Goal: Task Accomplishment & Management: Complete application form

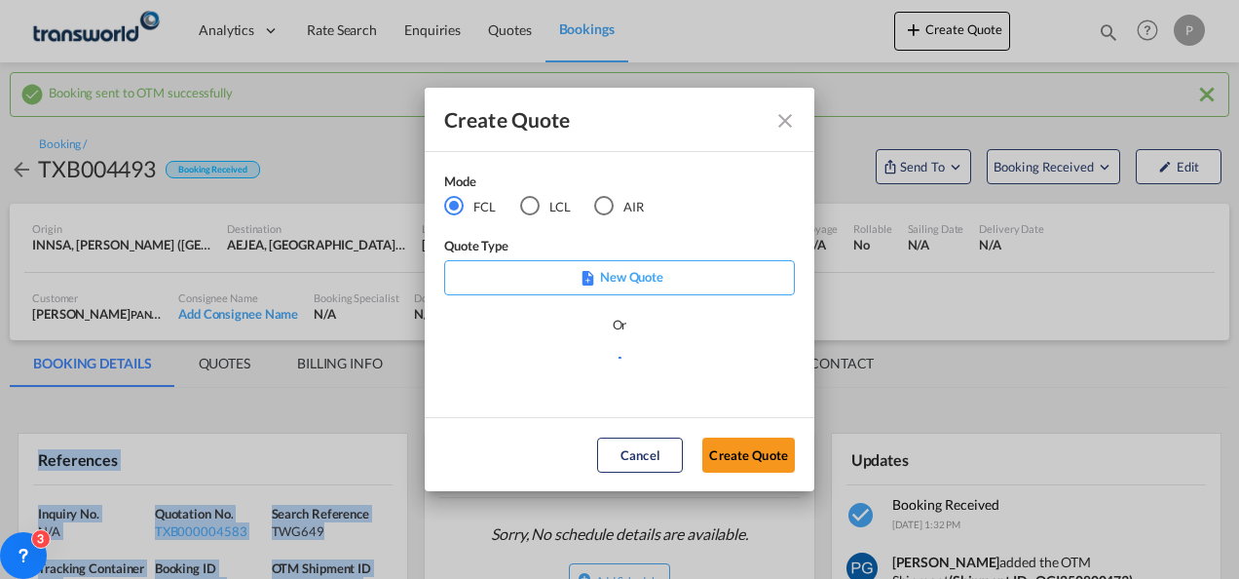
scroll to position [163, 0]
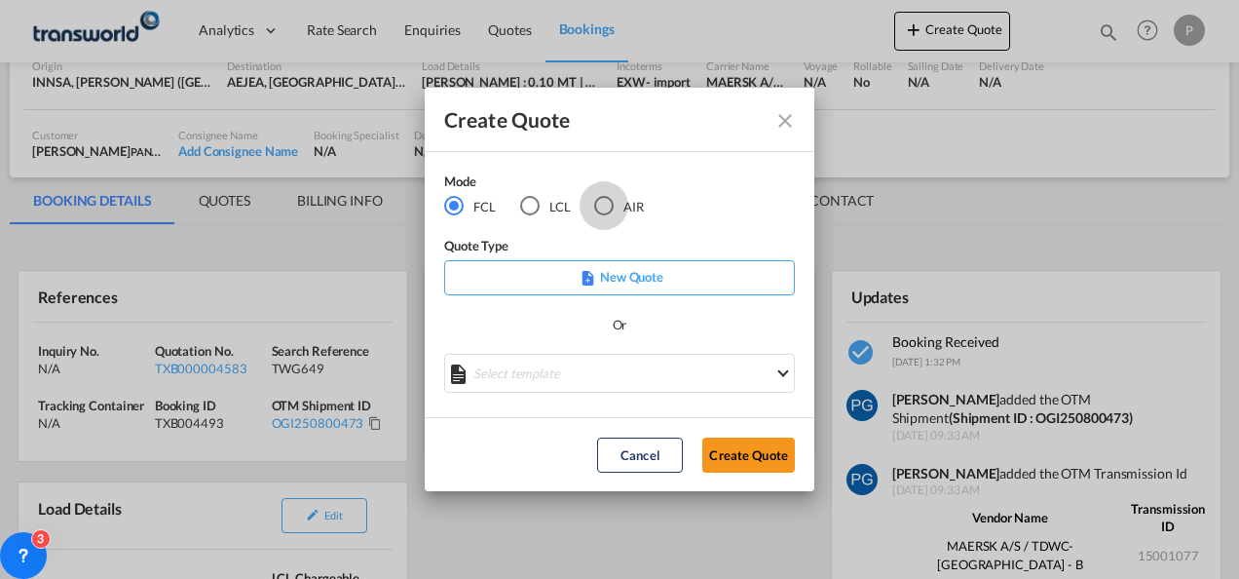
click at [608, 205] on div "AIR" at bounding box center [603, 205] width 19 height 19
click at [732, 450] on button "Create Quote" at bounding box center [748, 454] width 93 height 35
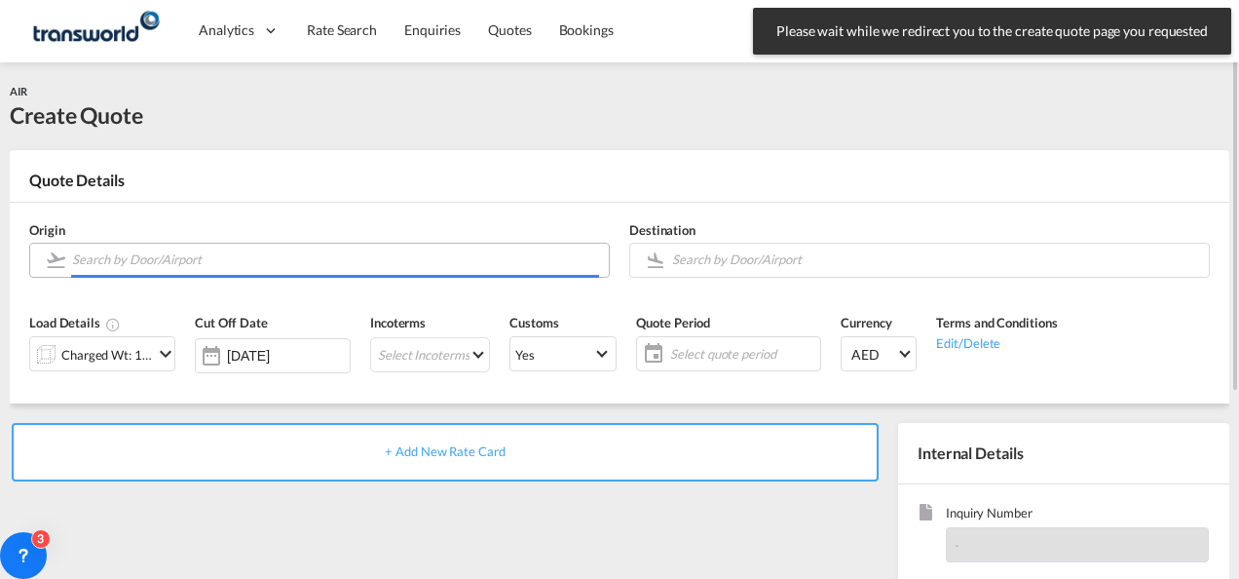
click at [218, 259] on input "Search by Door/Airport" at bounding box center [335, 260] width 527 height 34
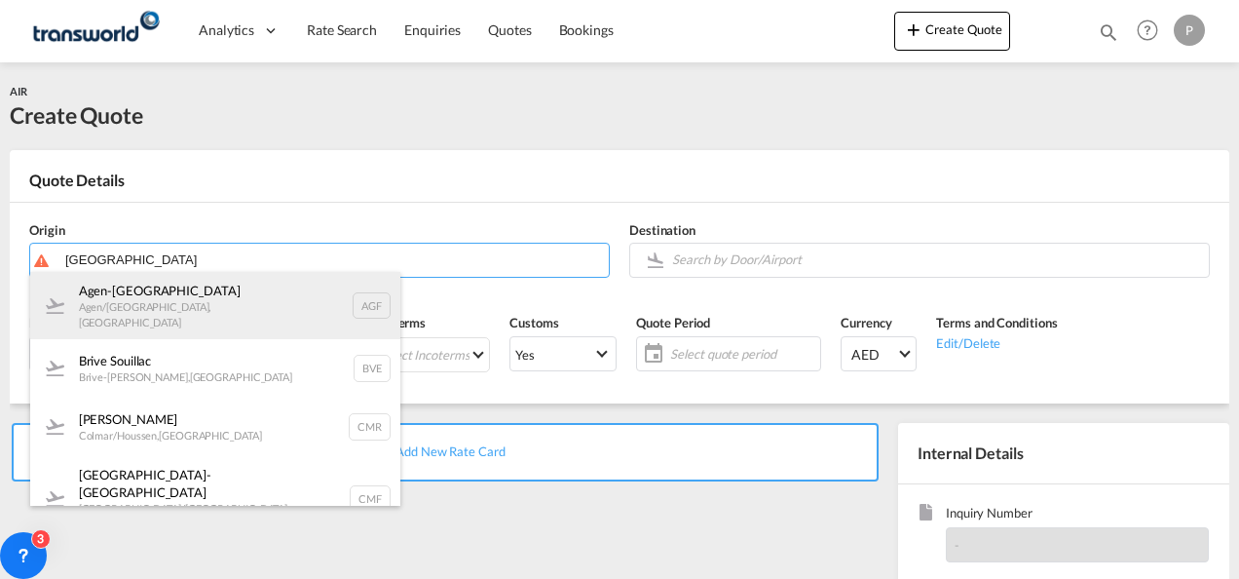
click at [215, 297] on div "Agen-[GEOGRAPHIC_DATA] Agen/[GEOGRAPHIC_DATA] , [GEOGRAPHIC_DATA] AGF" at bounding box center [215, 305] width 370 height 67
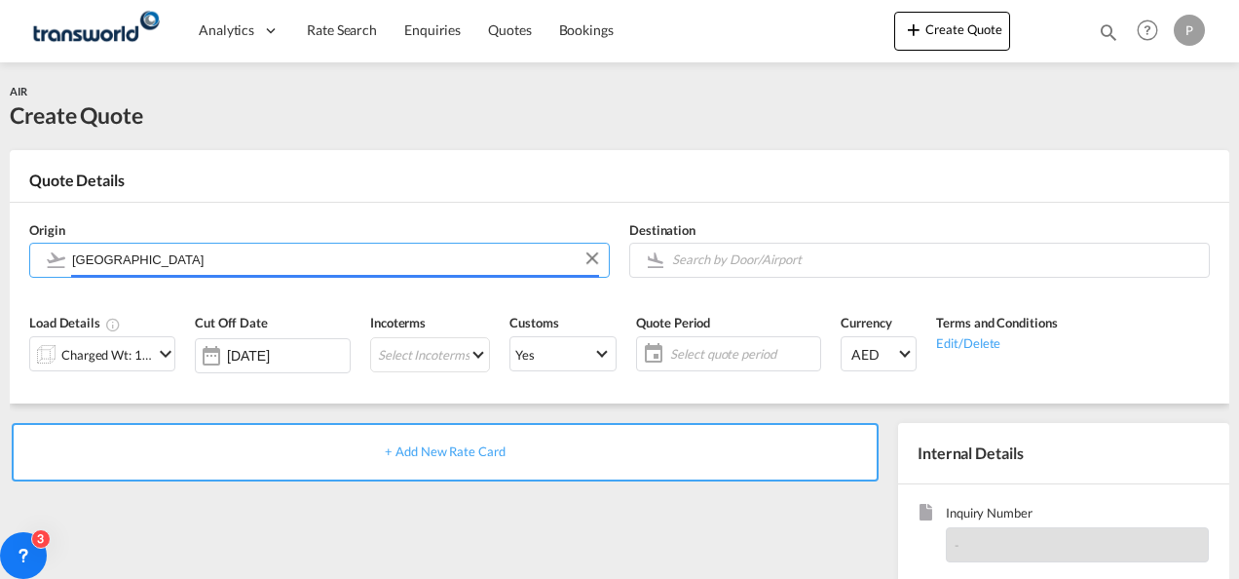
type input "Agen-[GEOGRAPHIC_DATA], [GEOGRAPHIC_DATA]/[GEOGRAPHIC_DATA], AGF"
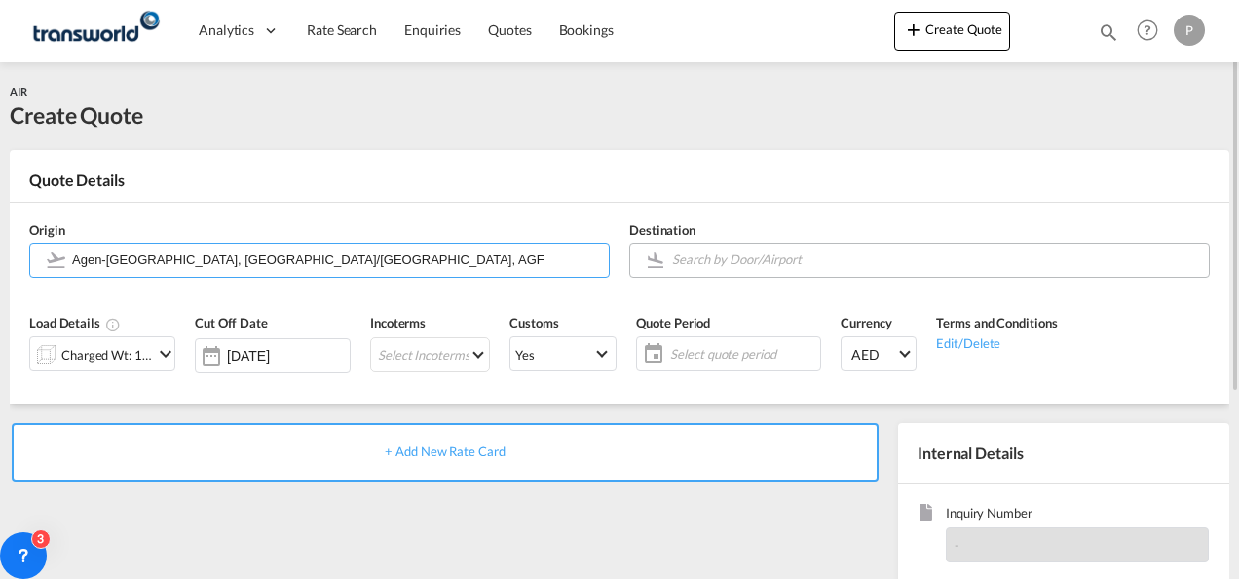
click at [704, 267] on body "Analytics Dashboard Rate Search Enquiries Quotes Bookings" at bounding box center [619, 289] width 1239 height 579
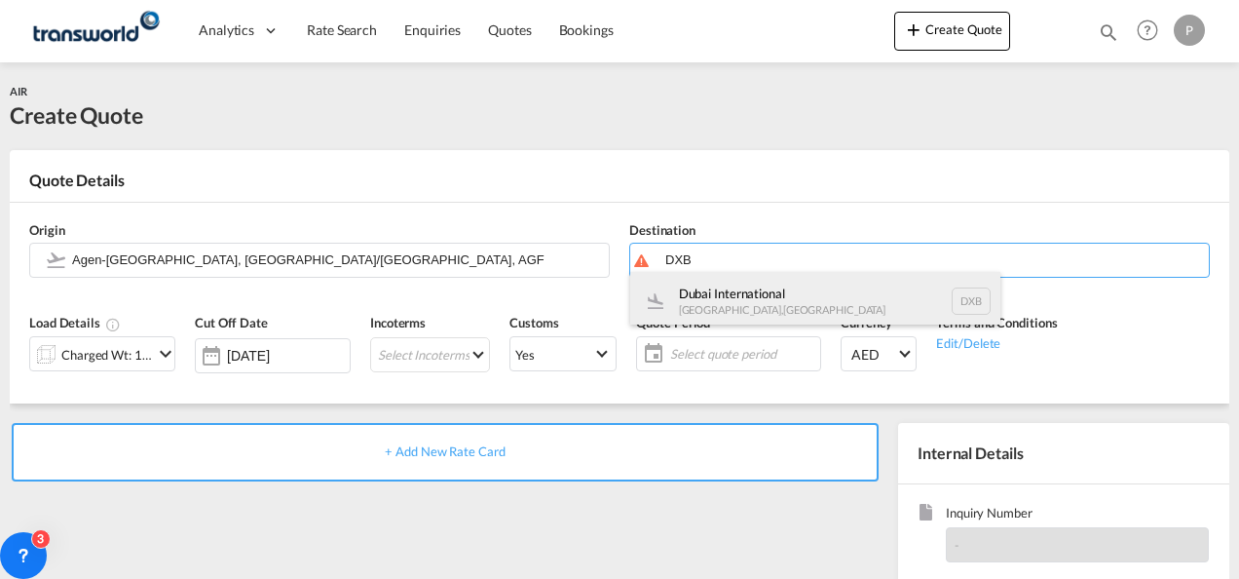
click at [701, 296] on div "Dubai International [GEOGRAPHIC_DATA] , [GEOGRAPHIC_DATA] DXB" at bounding box center [815, 301] width 370 height 58
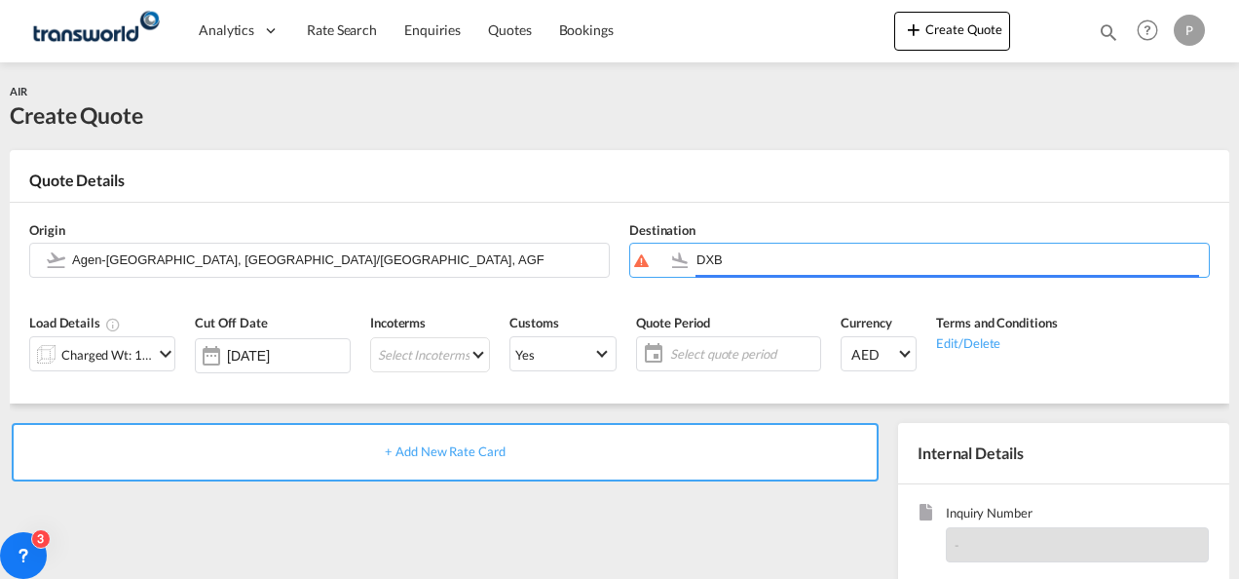
type input "Dubai International, [GEOGRAPHIC_DATA], DXB"
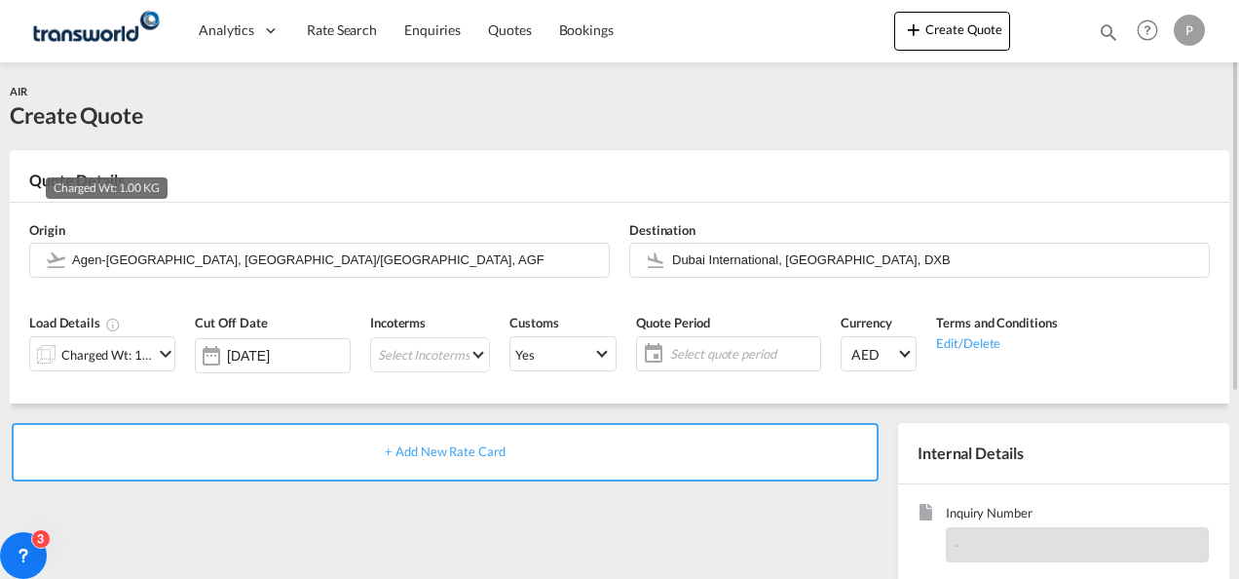
click at [136, 355] on div "Charged Wt: 1.00 KG" at bounding box center [107, 354] width 92 height 27
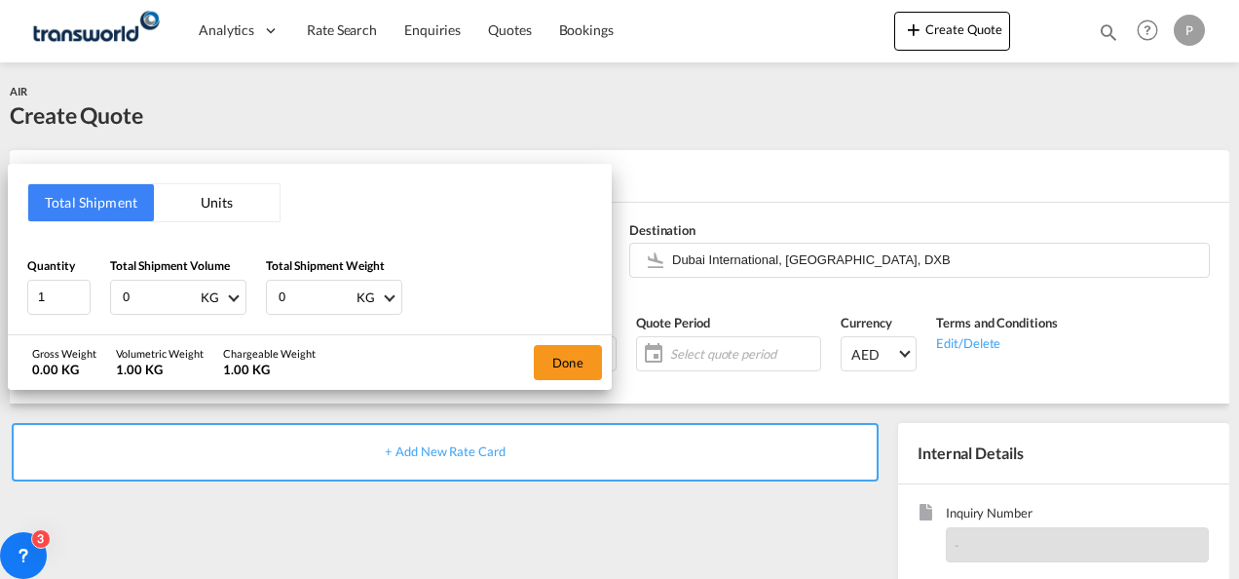
click at [154, 298] on input "0" at bounding box center [160, 297] width 78 height 33
type input "604"
click at [293, 300] on input "0" at bounding box center [316, 297] width 78 height 33
type input "604"
click at [564, 364] on button "Done" at bounding box center [568, 362] width 68 height 35
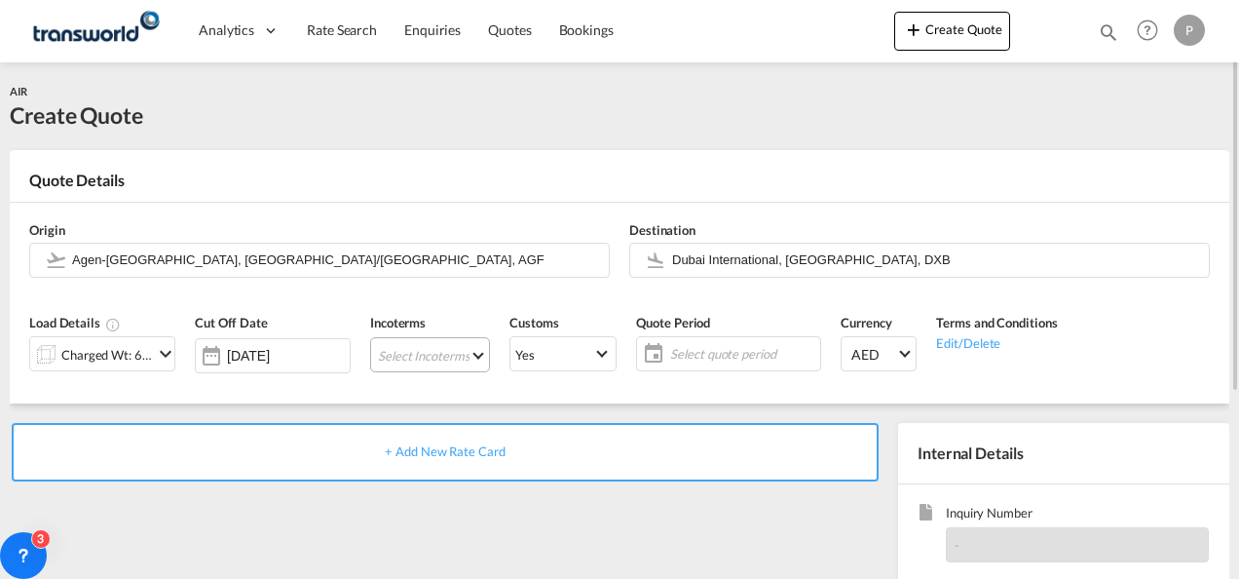
click at [411, 358] on md-select "Select Incoterms CFR - import Cost and Freight CPT - export Carrier Paid to CIP…" at bounding box center [430, 354] width 120 height 35
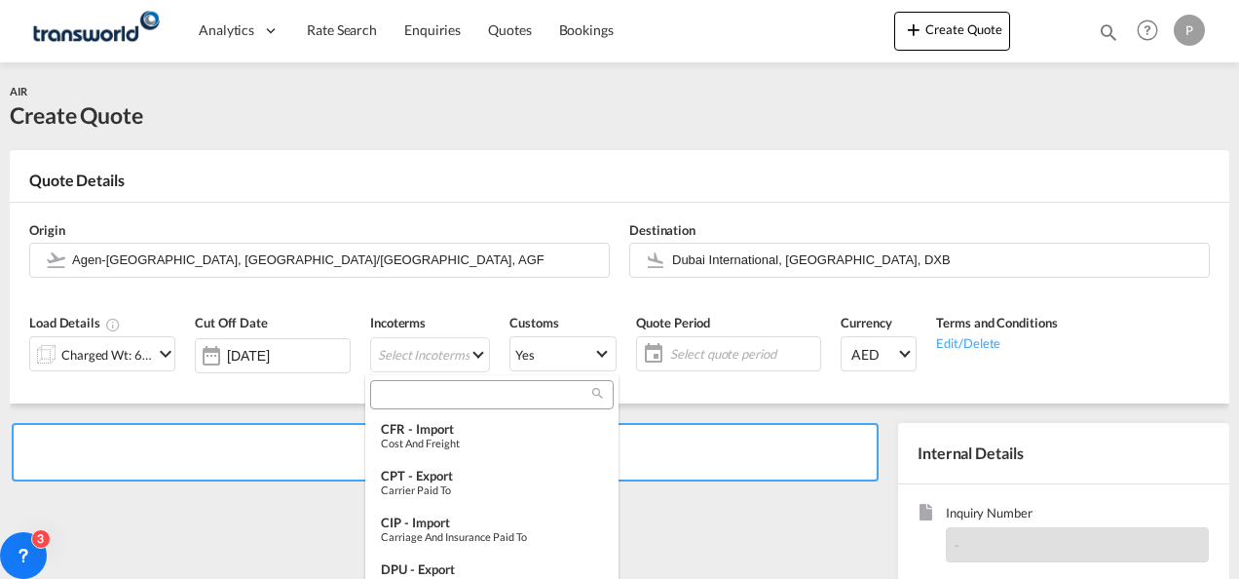
click at [401, 393] on input "search" at bounding box center [484, 395] width 216 height 18
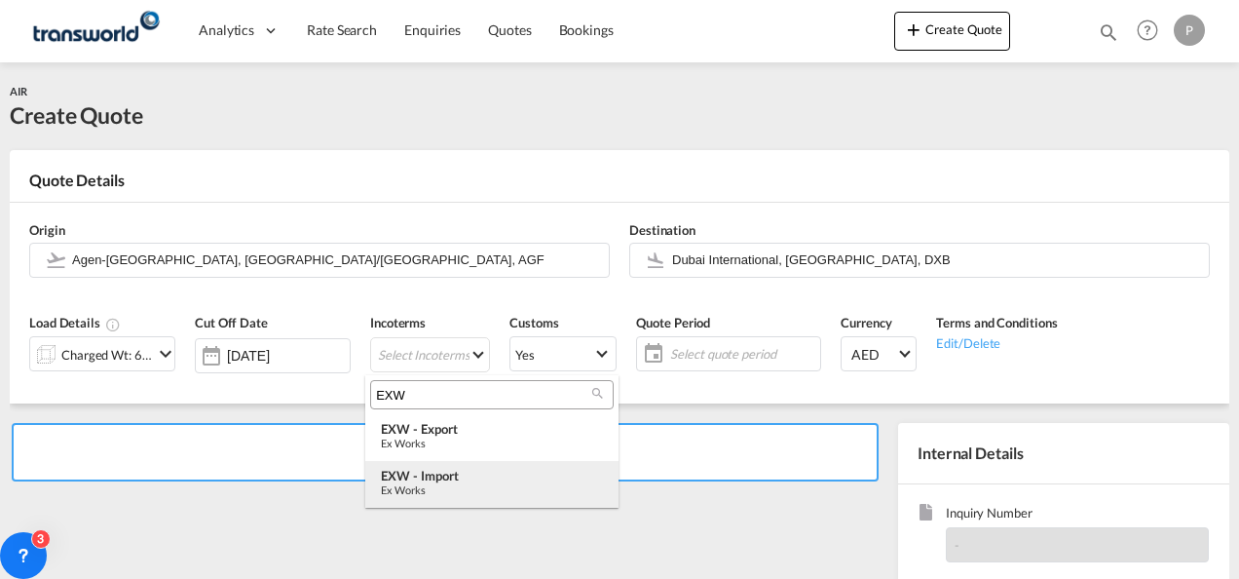
type input "EXW"
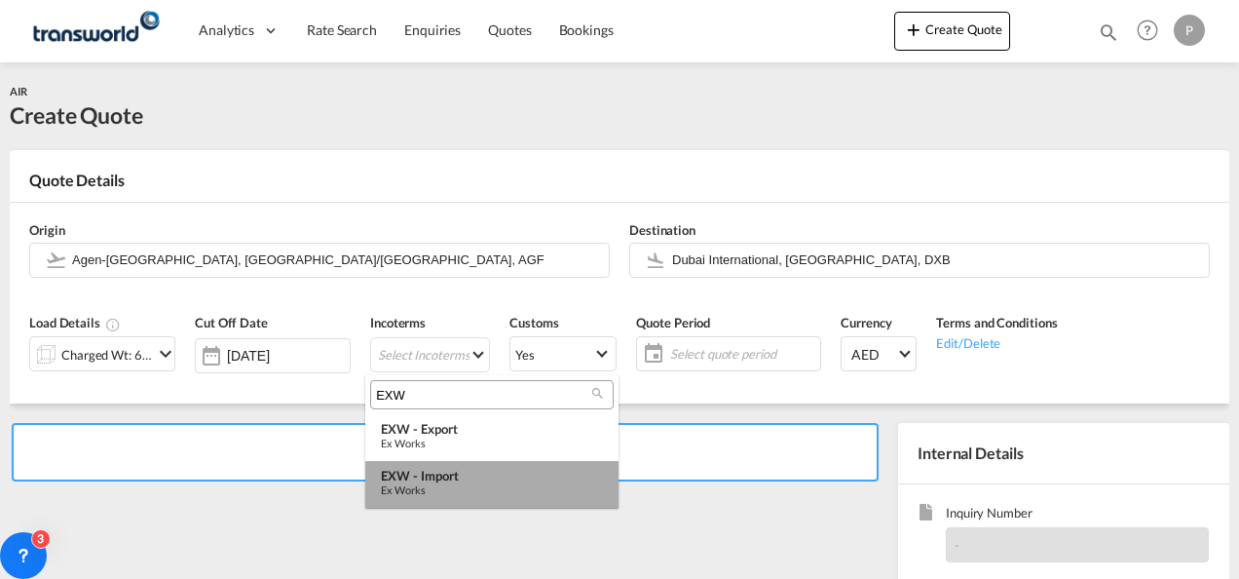
click at [461, 466] on md-option "EXW - import Ex Works" at bounding box center [491, 484] width 253 height 47
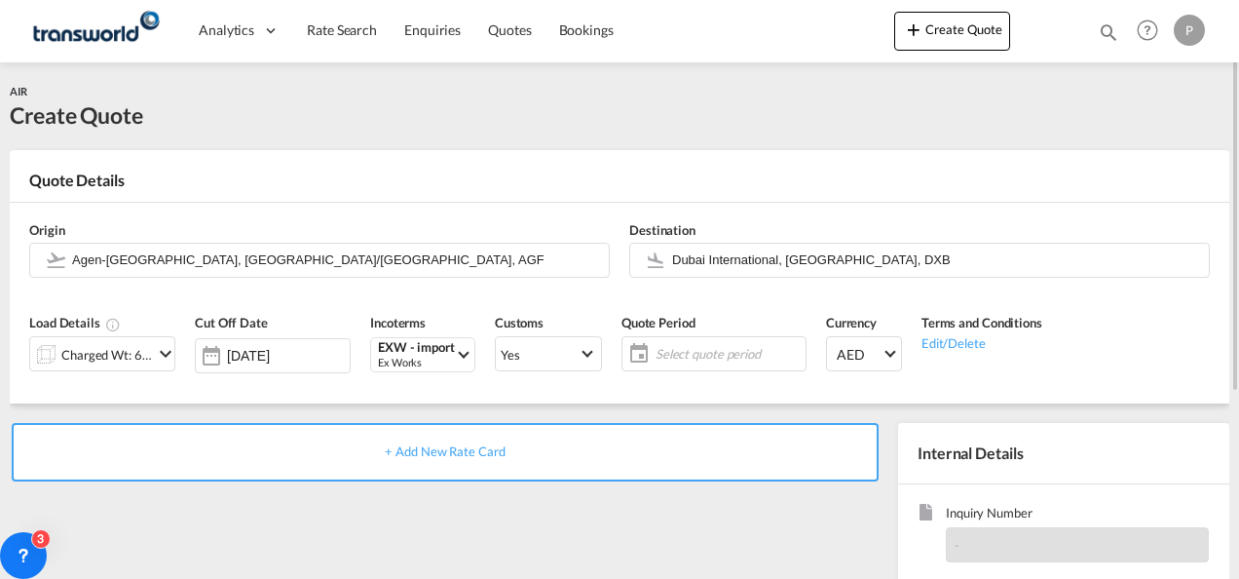
click at [682, 353] on span "Select quote period" at bounding box center [728, 354] width 145 height 18
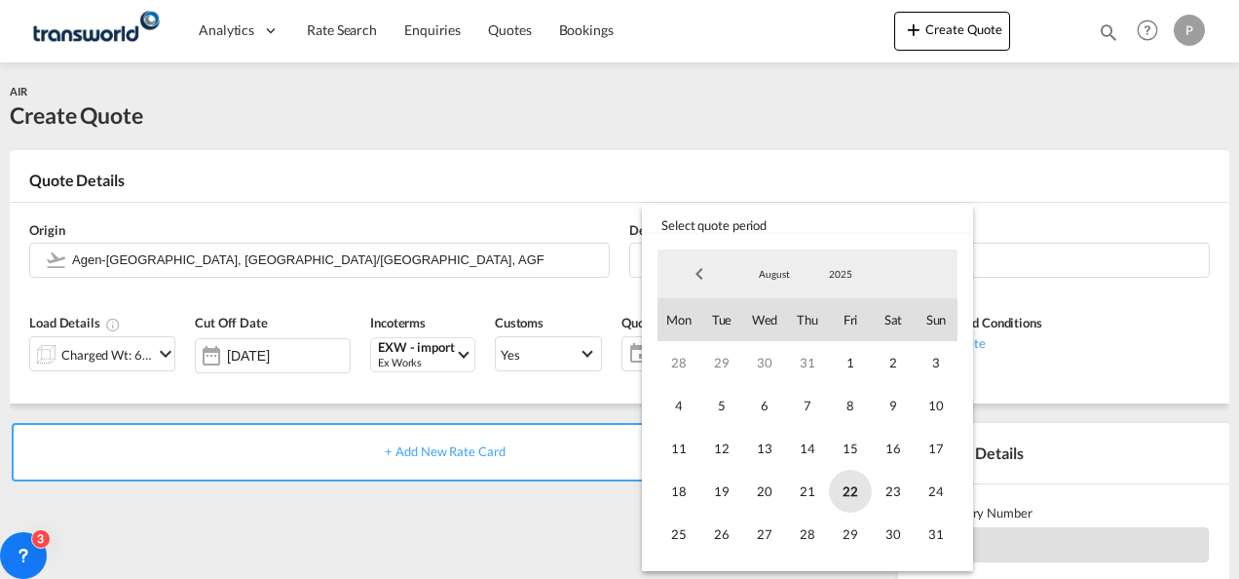
click at [845, 479] on span "22" at bounding box center [850, 490] width 43 height 43
click at [931, 542] on span "31" at bounding box center [936, 533] width 43 height 43
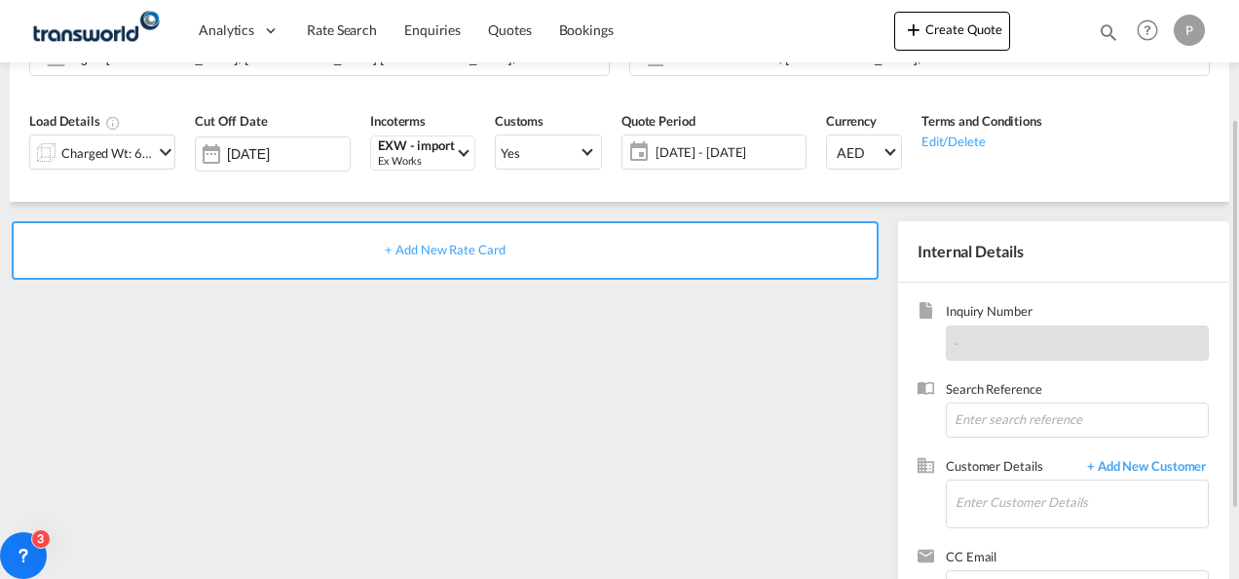
scroll to position [208, 0]
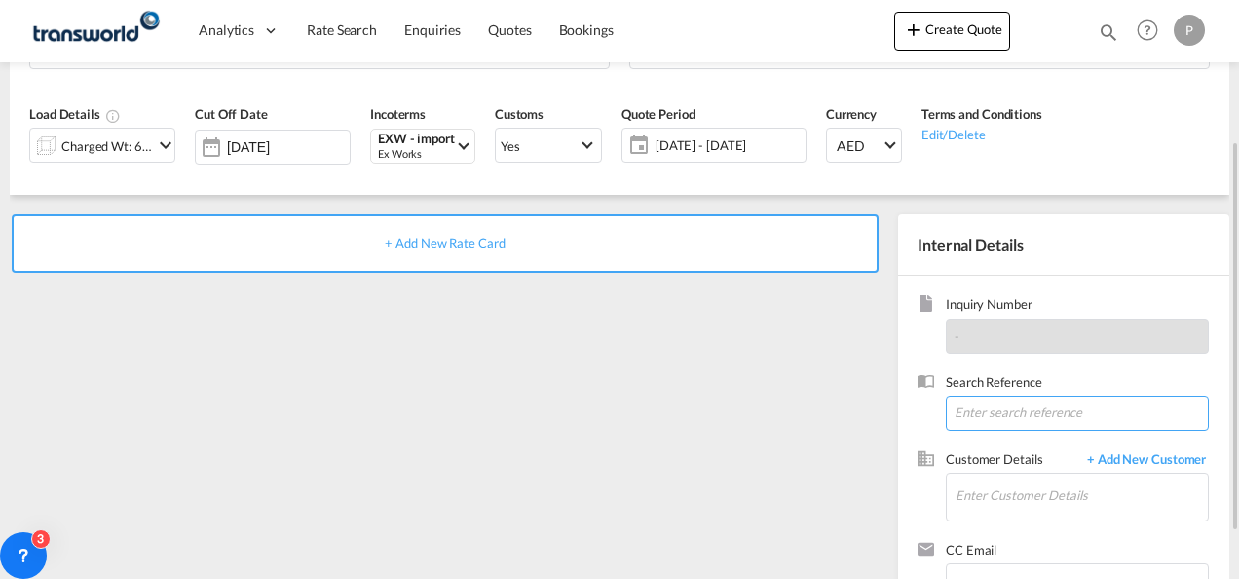
click at [981, 407] on input at bounding box center [1077, 412] width 263 height 35
type input "TWG630"
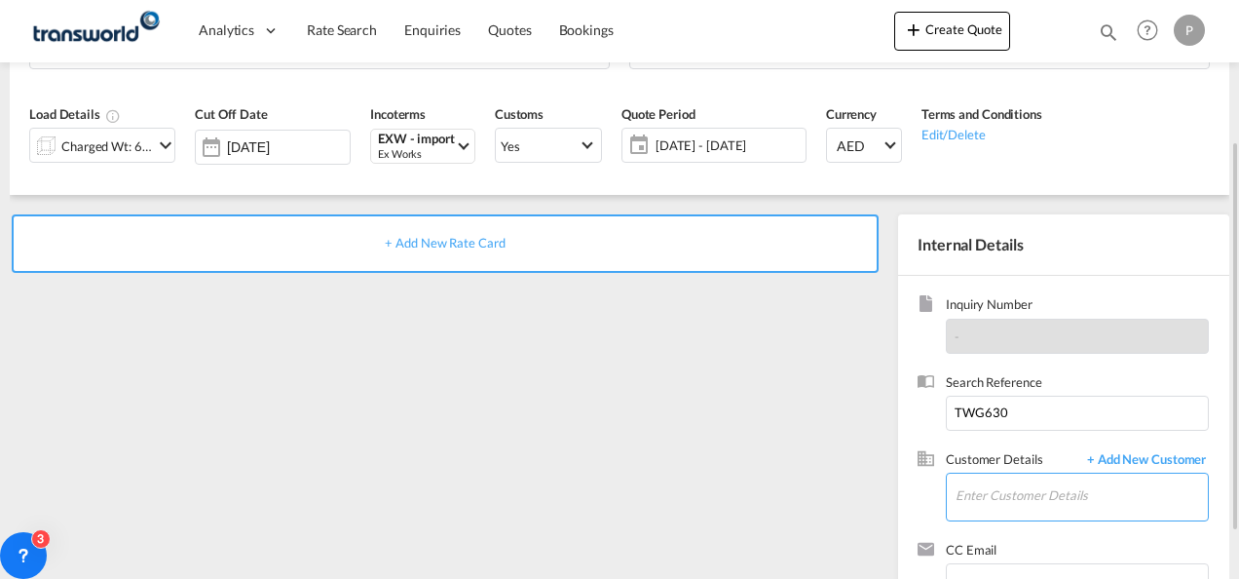
click at [999, 497] on input "Enter Customer Details" at bounding box center [1082, 495] width 252 height 44
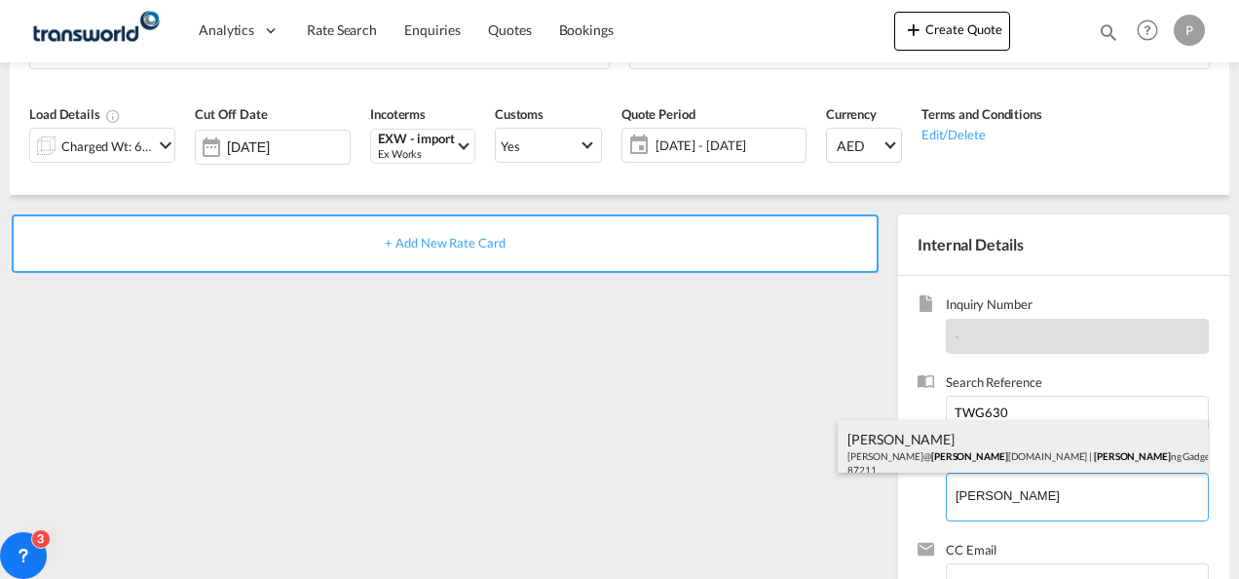
click at [954, 460] on div "[PERSON_NAME] [PERSON_NAME]@ [PERSON_NAME] [DOMAIN_NAME] | [PERSON_NAME] Gadget…" at bounding box center [1023, 453] width 370 height 66
type input "Brewing Gadgets General Trading LLC, [PERSON_NAME], [PERSON_NAME][EMAIL_ADDRESS…"
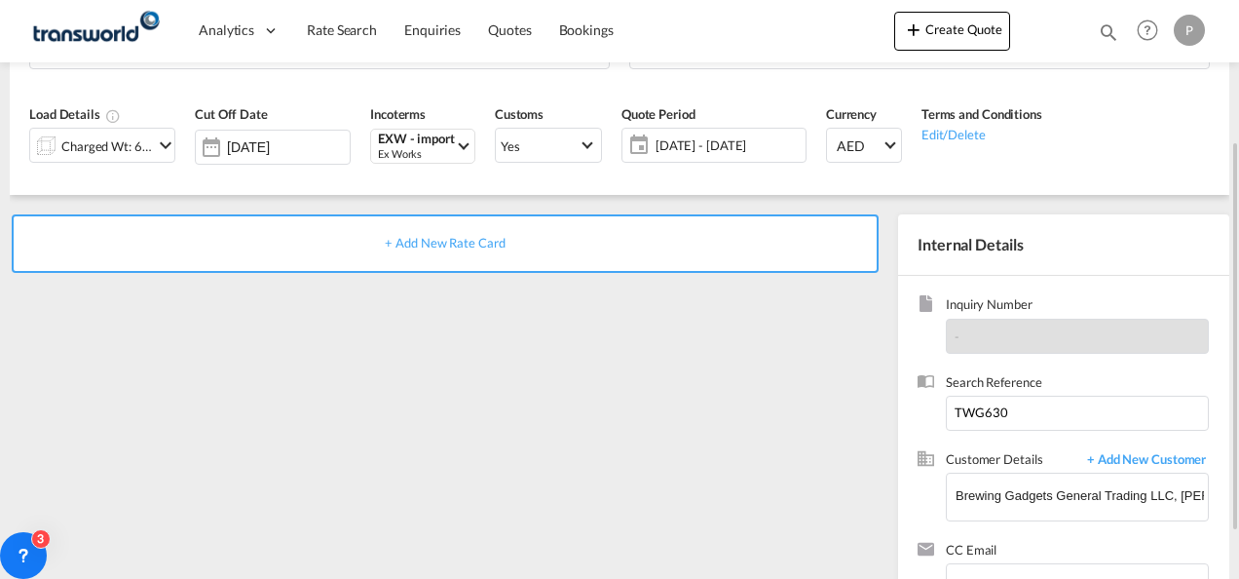
click at [475, 239] on span "+ Add New Rate Card" at bounding box center [445, 243] width 120 height 16
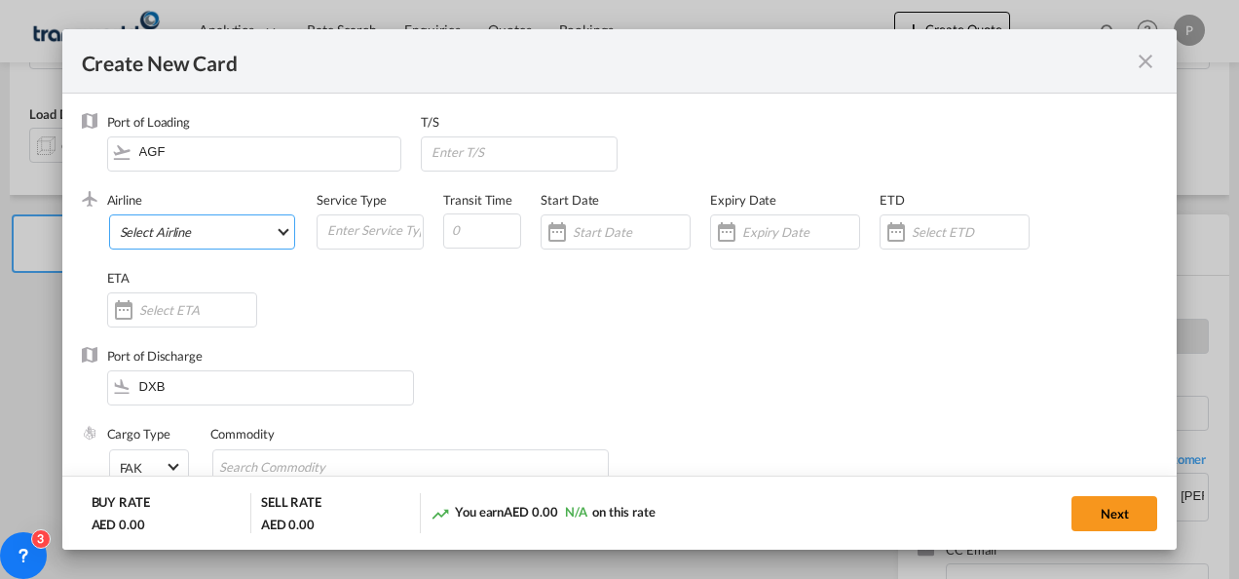
click at [199, 230] on md-select "Select Airline AIR EXPRESS S.A. (1166- / -) CMA CGM Air Cargo (1140-2C / -) DDW…" at bounding box center [202, 231] width 187 height 35
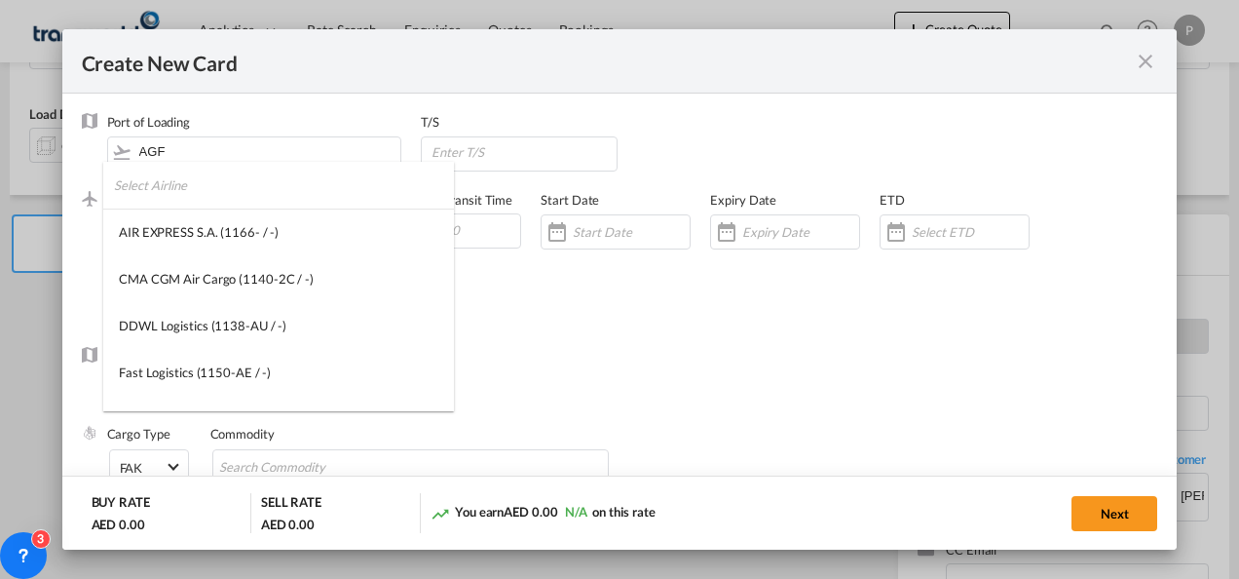
click at [186, 183] on input "search" at bounding box center [284, 185] width 340 height 47
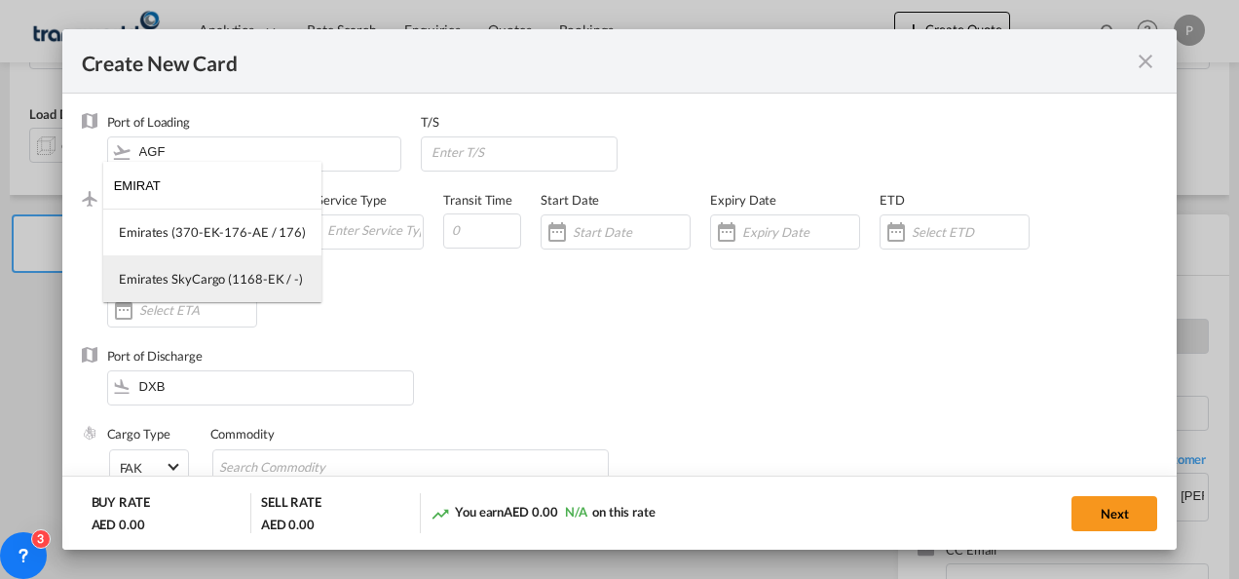
type input "EMIRAT"
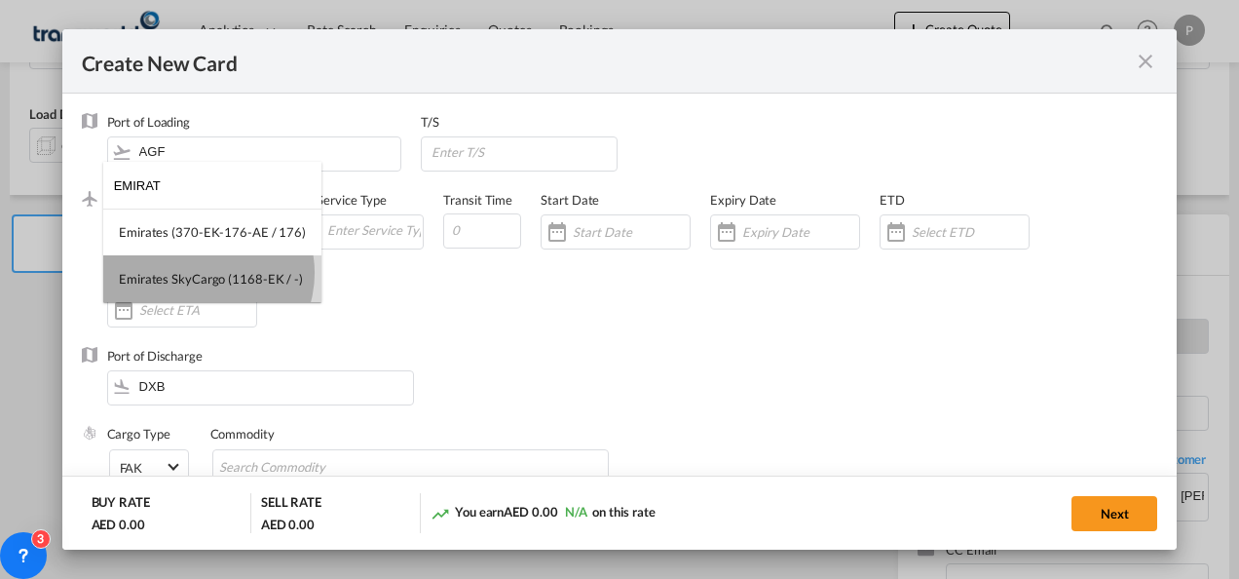
click at [202, 273] on div "Emirates SkyCargo (1168-EK / -)" at bounding box center [211, 279] width 184 height 18
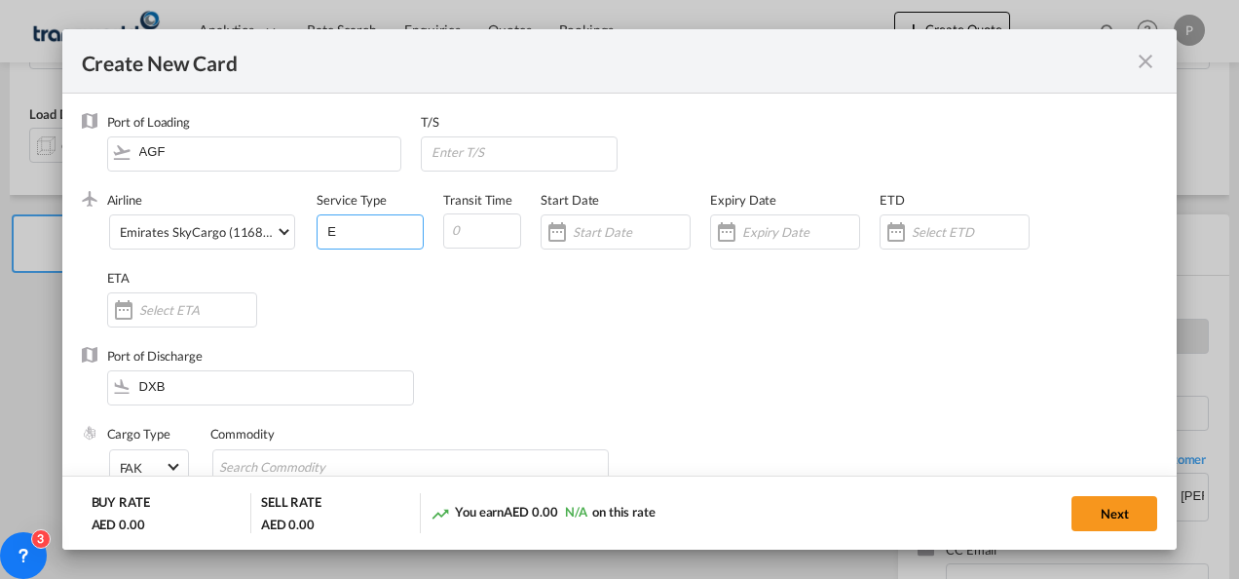
click at [369, 230] on input "E" at bounding box center [373, 229] width 97 height 29
type input "EXW IMPORT"
click at [771, 231] on input "Create New Card ..." at bounding box center [800, 232] width 117 height 16
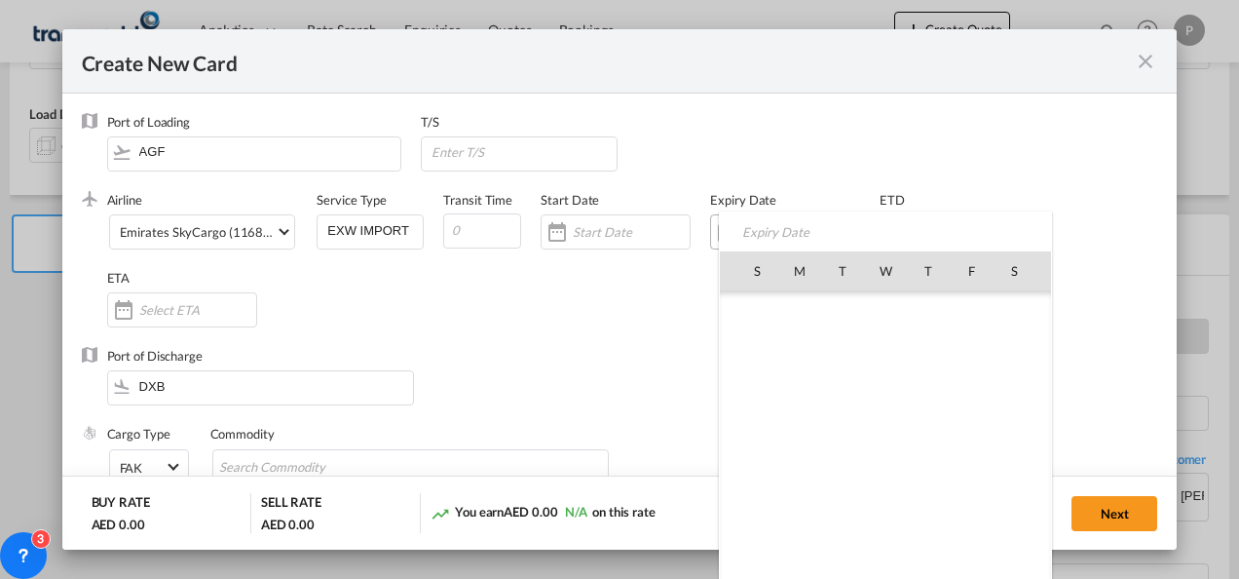
scroll to position [450931, 0]
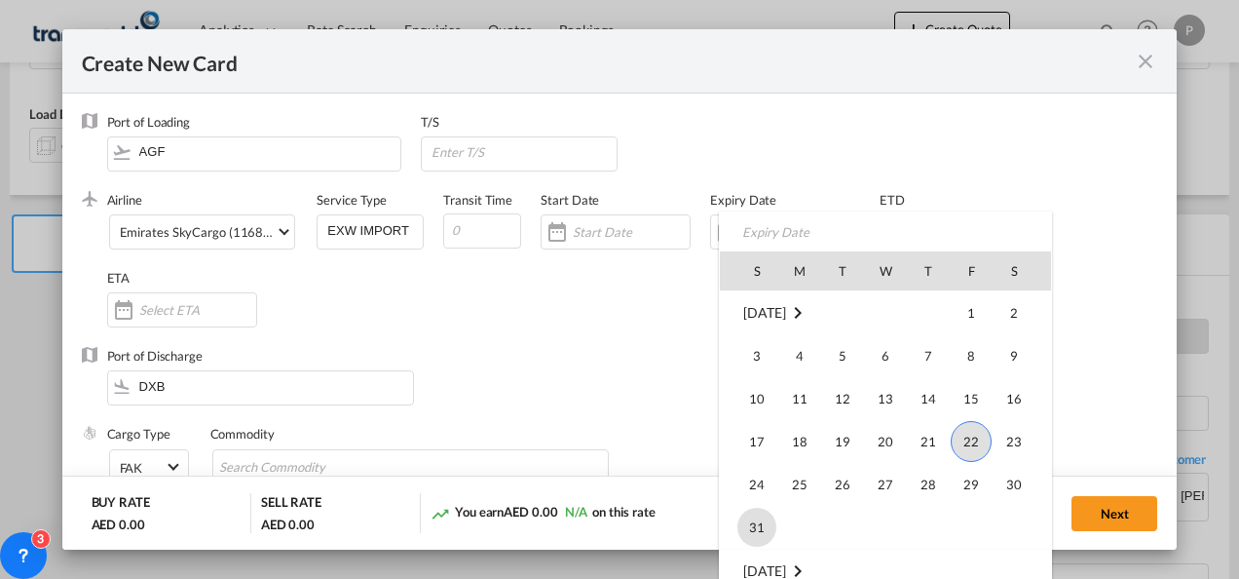
click at [762, 508] on span "31" at bounding box center [756, 526] width 39 height 39
type input "[DATE]"
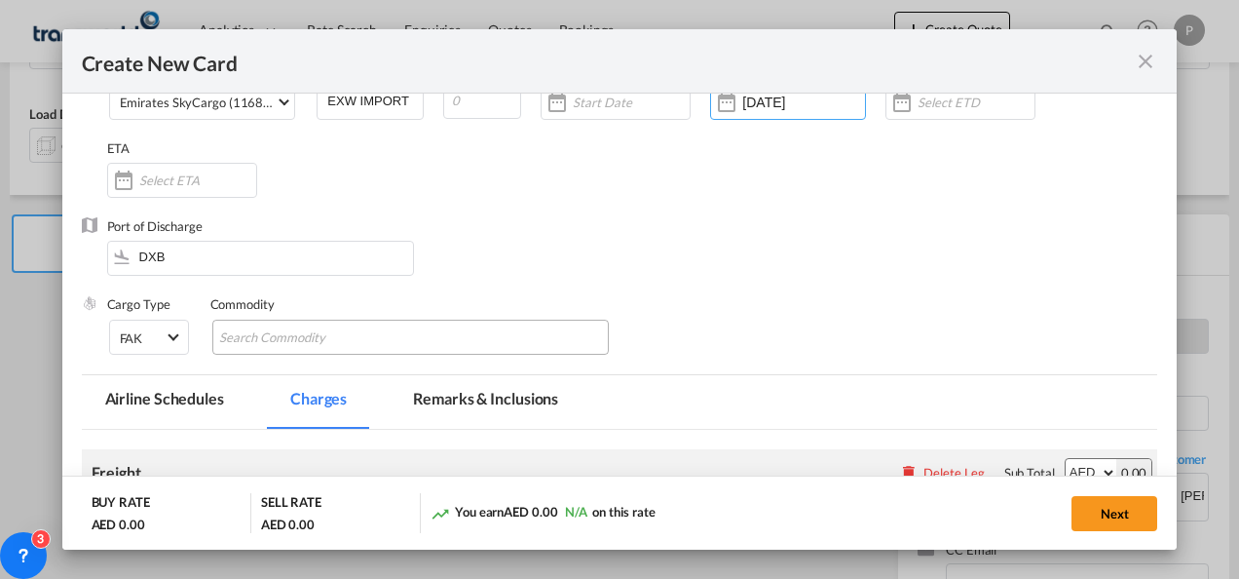
scroll to position [131, 0]
click at [323, 335] on input "Chips input." at bounding box center [308, 336] width 178 height 31
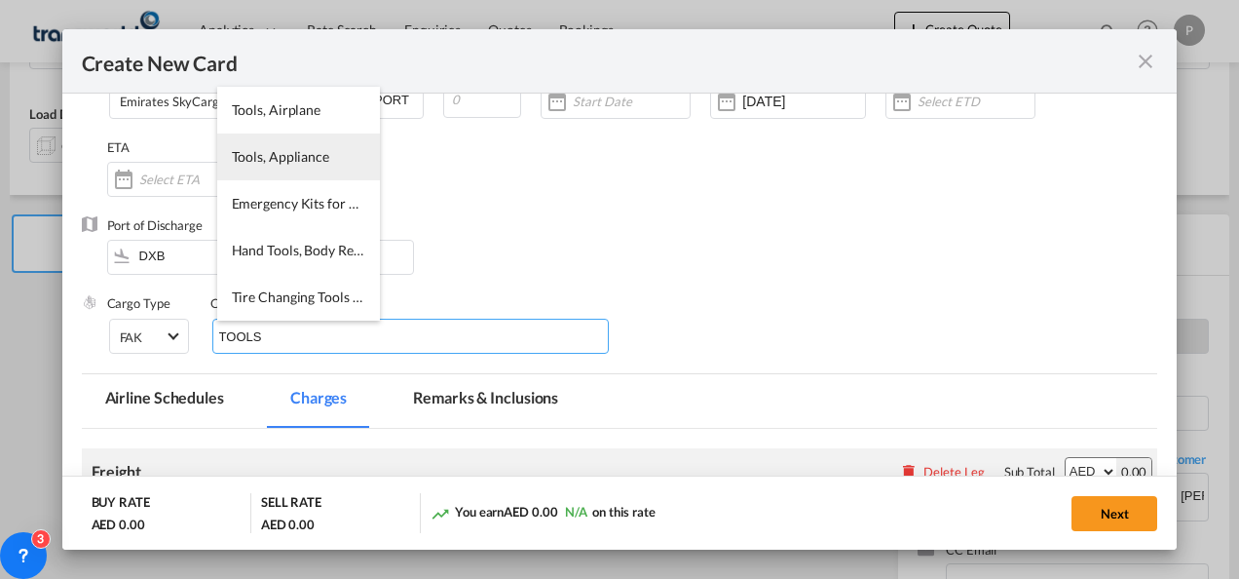
type input "TOOLS"
click at [314, 168] on li "Tools, Appliance" at bounding box center [298, 156] width 163 height 47
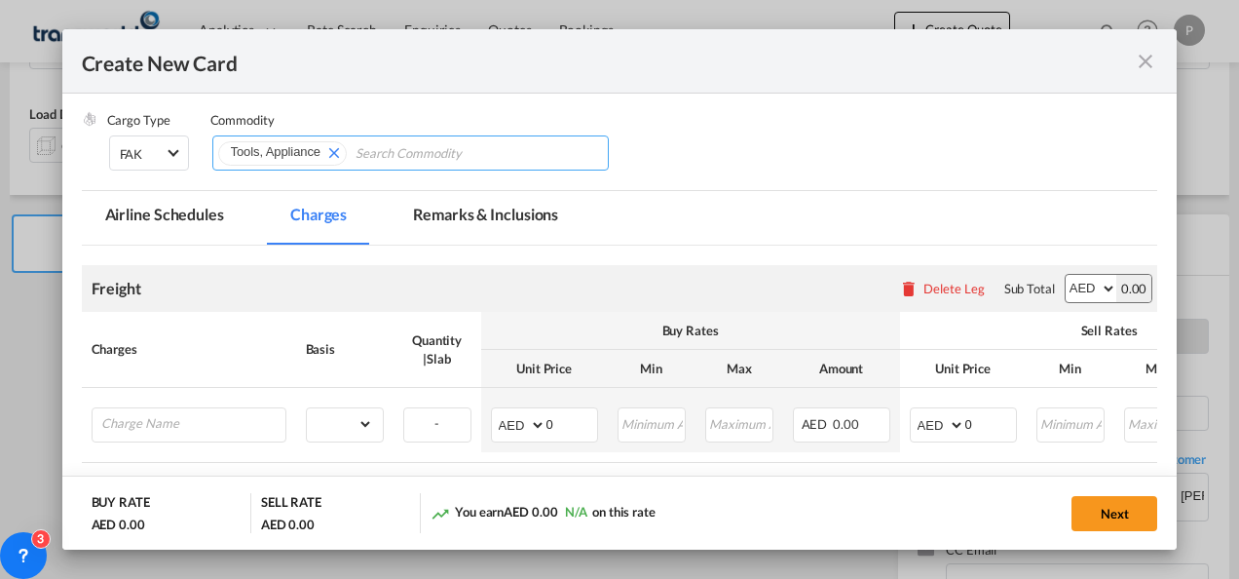
scroll to position [327, 0]
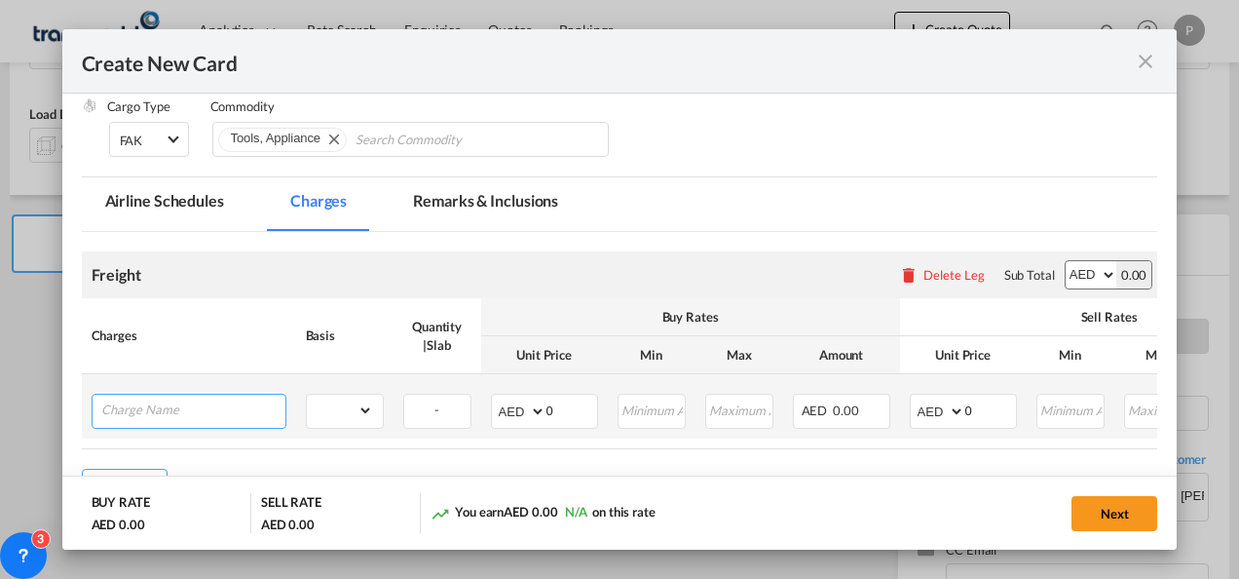
click at [236, 409] on input "Charge Name" at bounding box center [193, 408] width 184 height 29
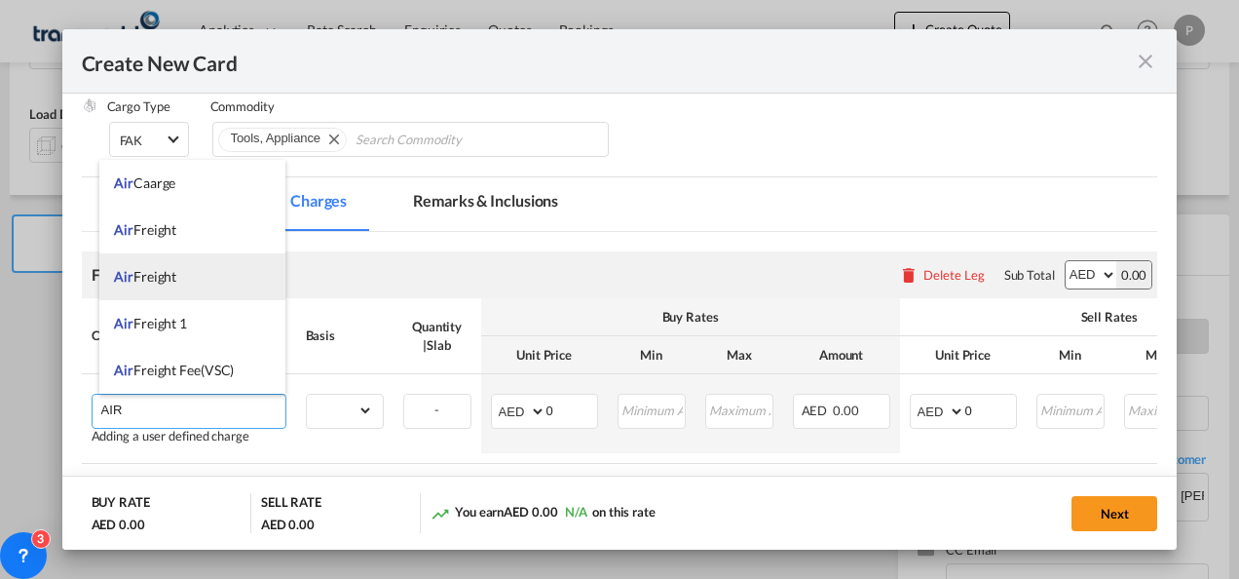
click at [163, 271] on span "Air Freight" at bounding box center [145, 276] width 62 height 17
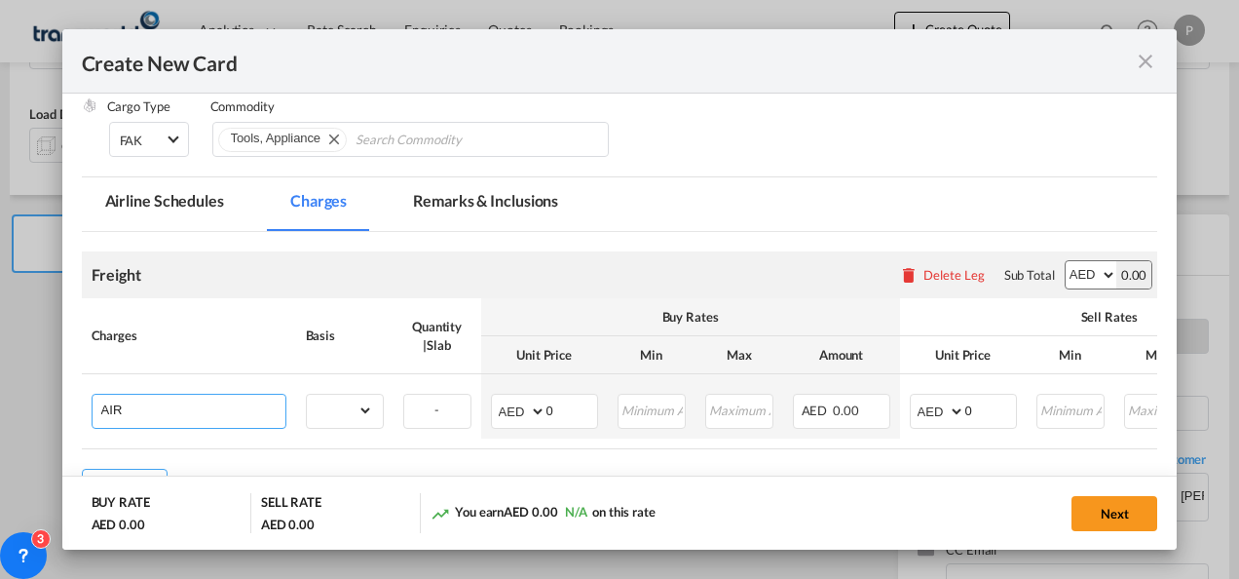
type input "Air Freight"
click at [350, 401] on select "gross_weight volumetric_weight per_shipment per_bl per_km % on air freight per_…" at bounding box center [340, 409] width 66 height 31
select select "per_shipment"
click at [307, 394] on select "gross_weight volumetric_weight per_shipment per_bl per_km % on air freight per_…" at bounding box center [340, 409] width 66 height 31
click at [561, 405] on input "0" at bounding box center [571, 408] width 51 height 29
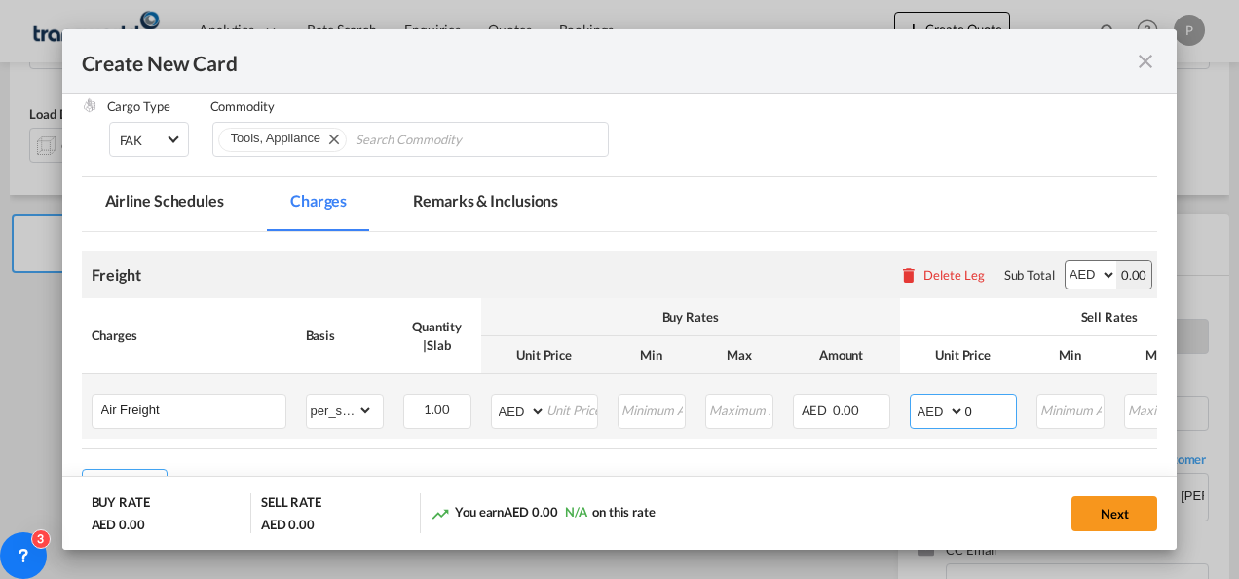
click at [982, 406] on input "0" at bounding box center [990, 408] width 51 height 29
type input "4950"
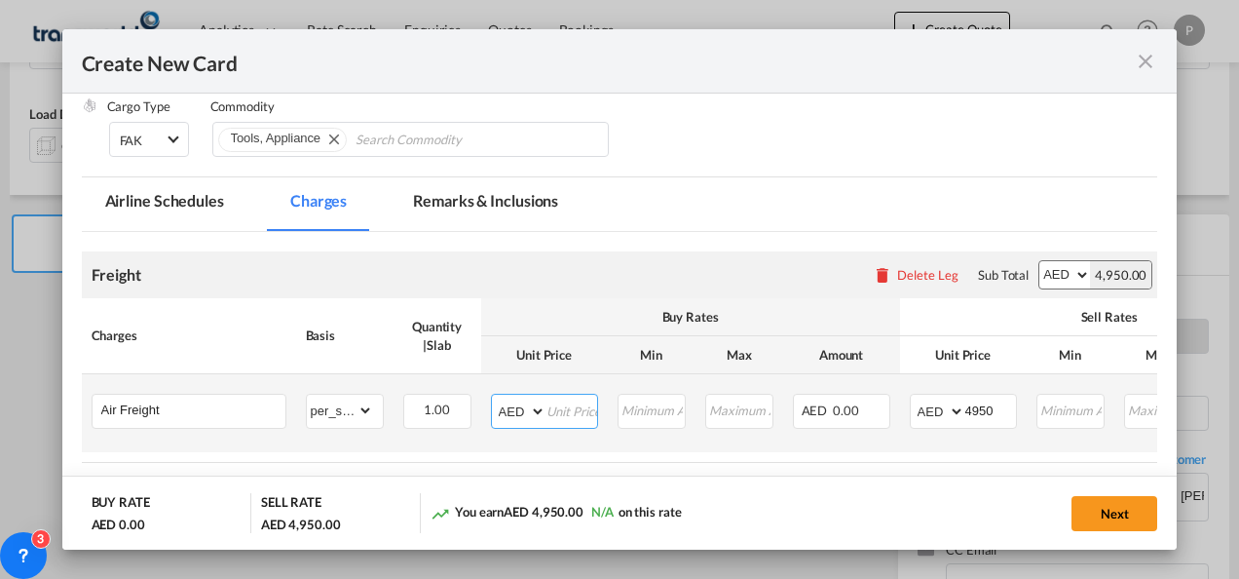
click at [554, 411] on input "Create New Card ..." at bounding box center [571, 408] width 51 height 29
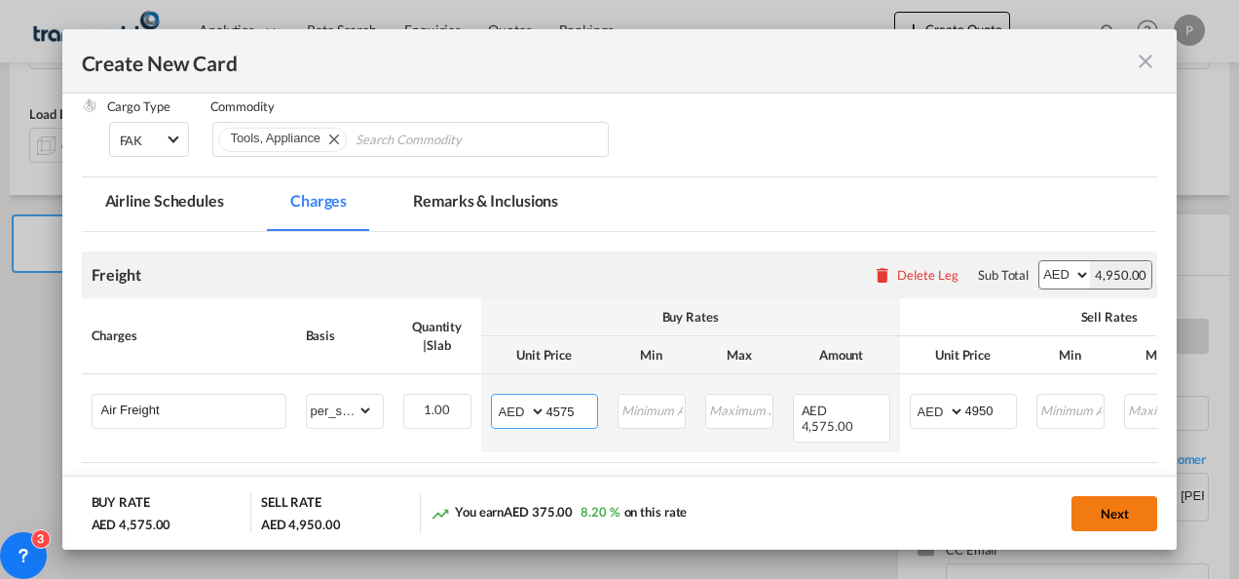
type input "4575"
click at [1122, 511] on button "Next" at bounding box center [1114, 513] width 86 height 35
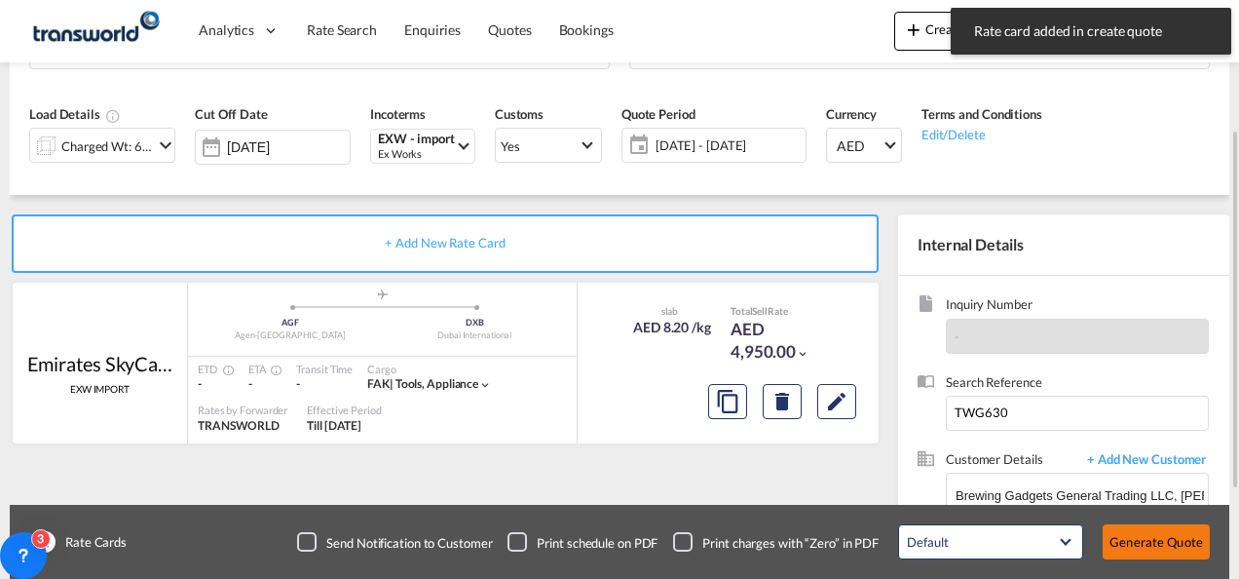
click at [1163, 537] on button "Generate Quote" at bounding box center [1156, 541] width 107 height 35
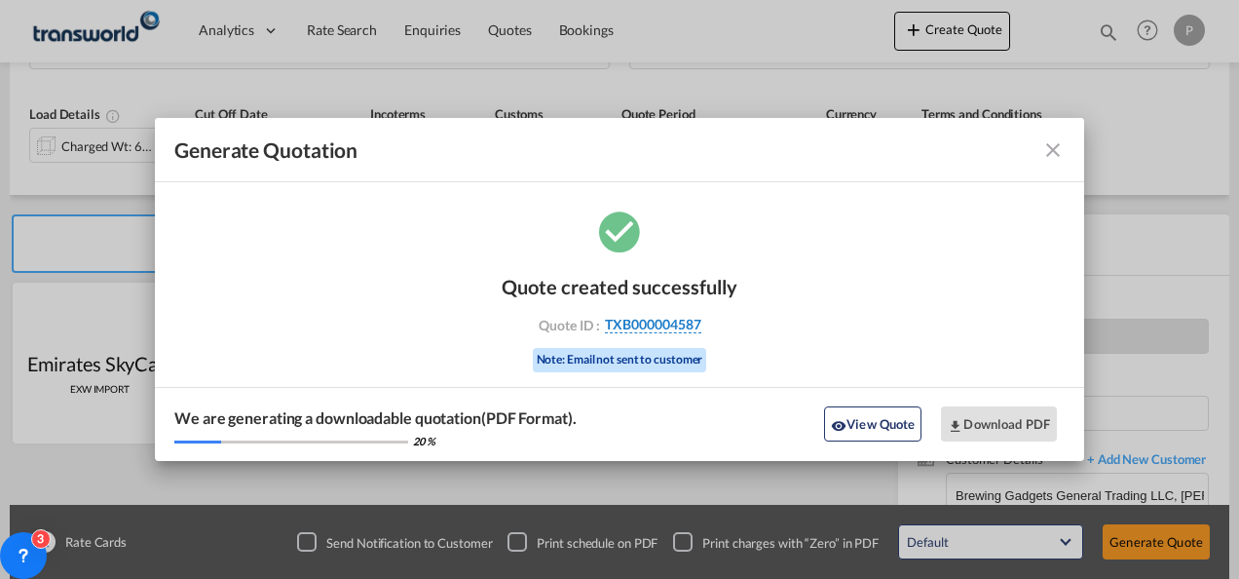
click at [660, 320] on span "TXB000004587" at bounding box center [653, 325] width 96 height 18
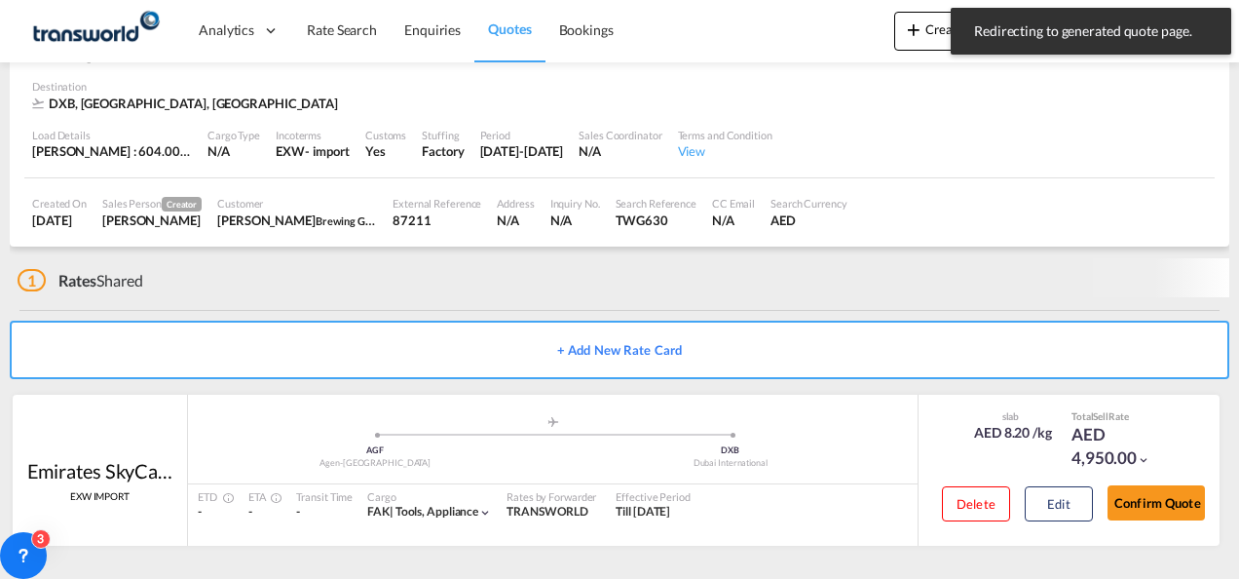
scroll to position [119, 0]
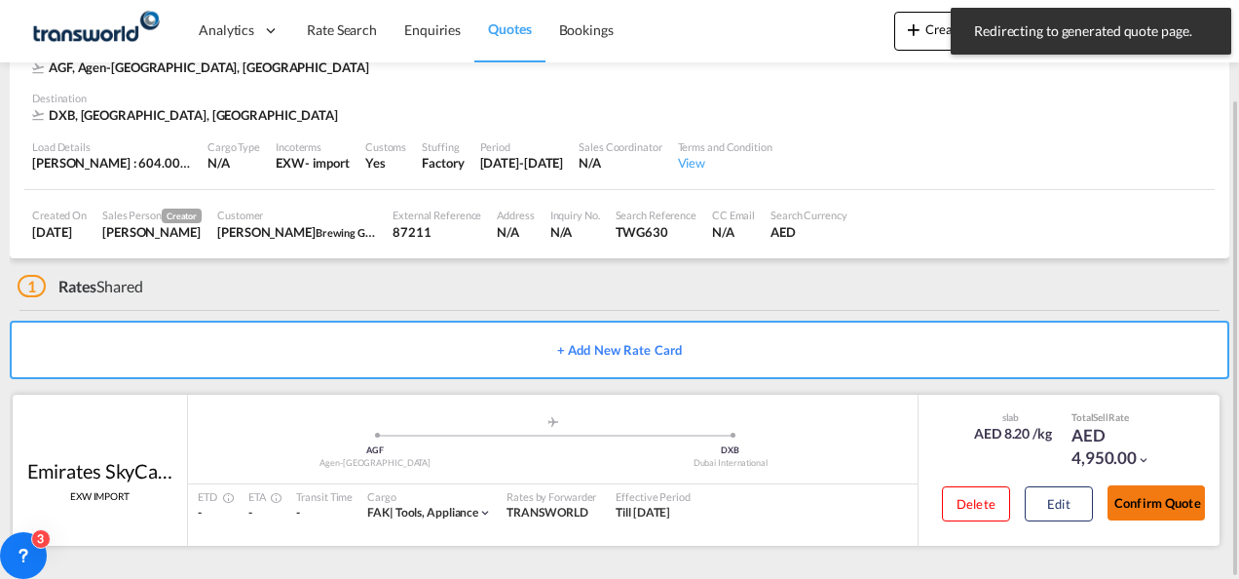
click at [1182, 519] on button "Confirm Quote" at bounding box center [1155, 502] width 97 height 35
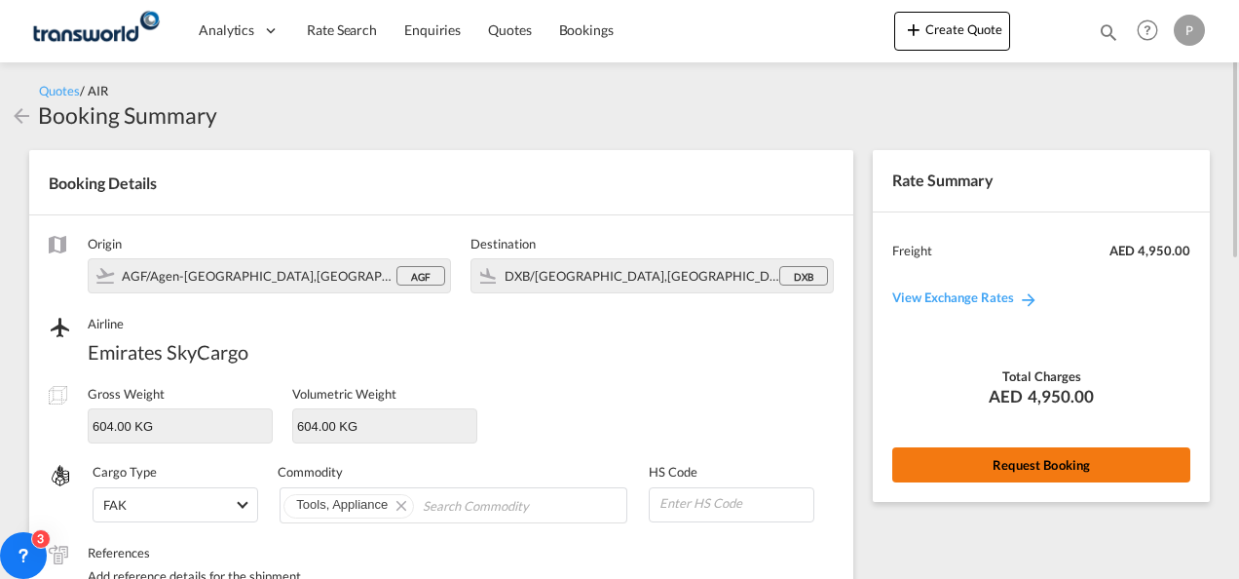
click at [1015, 454] on button "Request Booking" at bounding box center [1041, 464] width 298 height 35
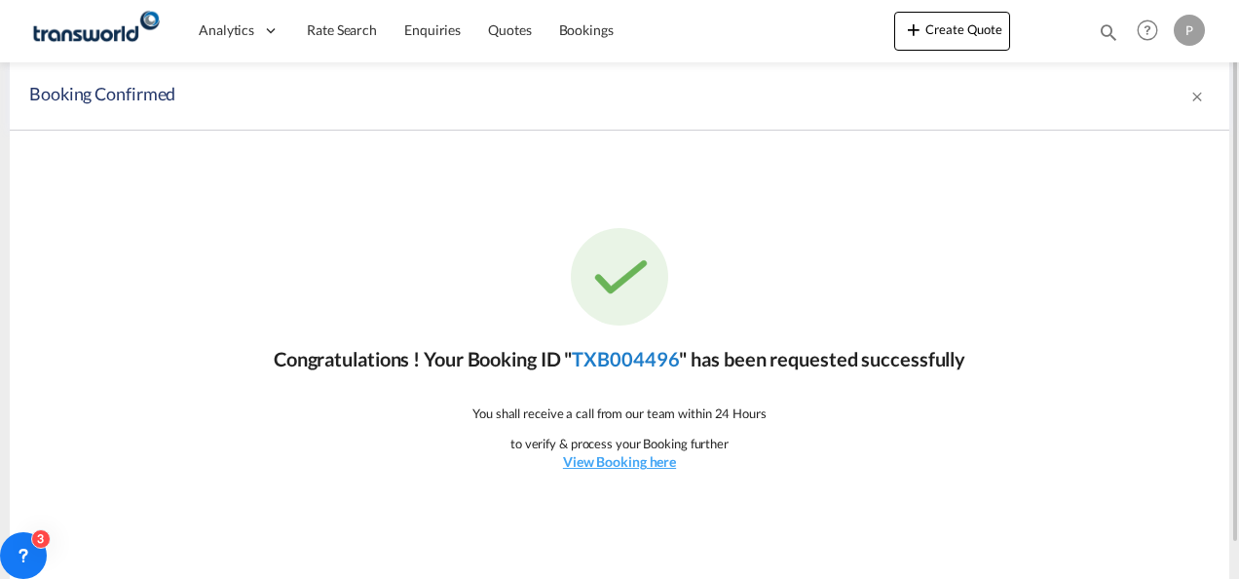
click at [593, 362] on link "TXB004496" at bounding box center [625, 358] width 107 height 23
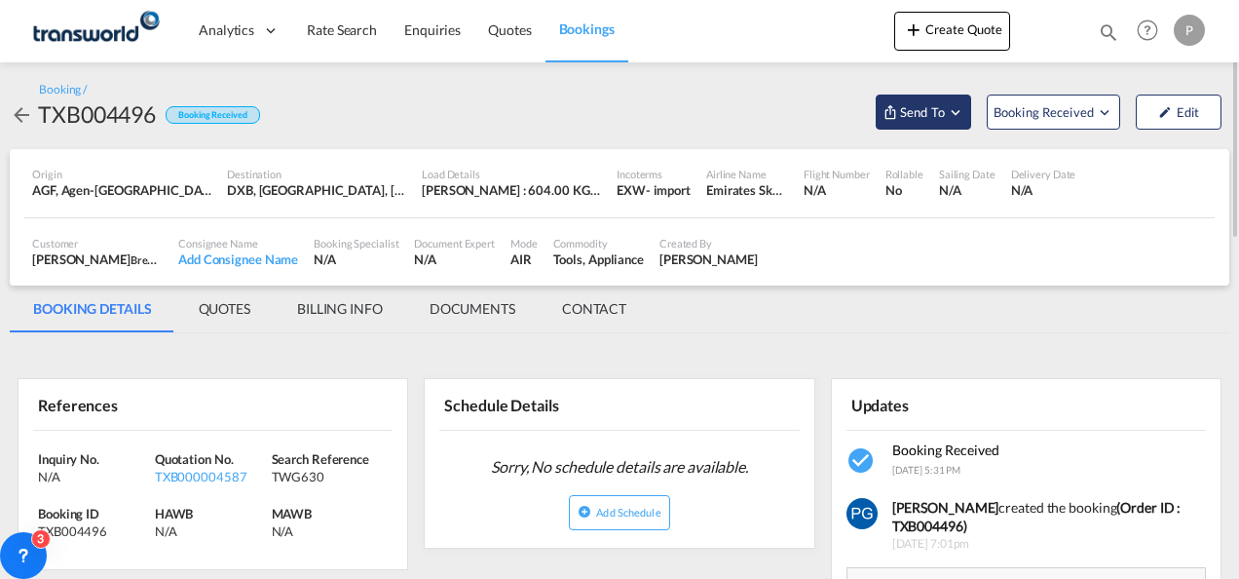
click at [923, 102] on span "Send To" at bounding box center [922, 111] width 49 height 19
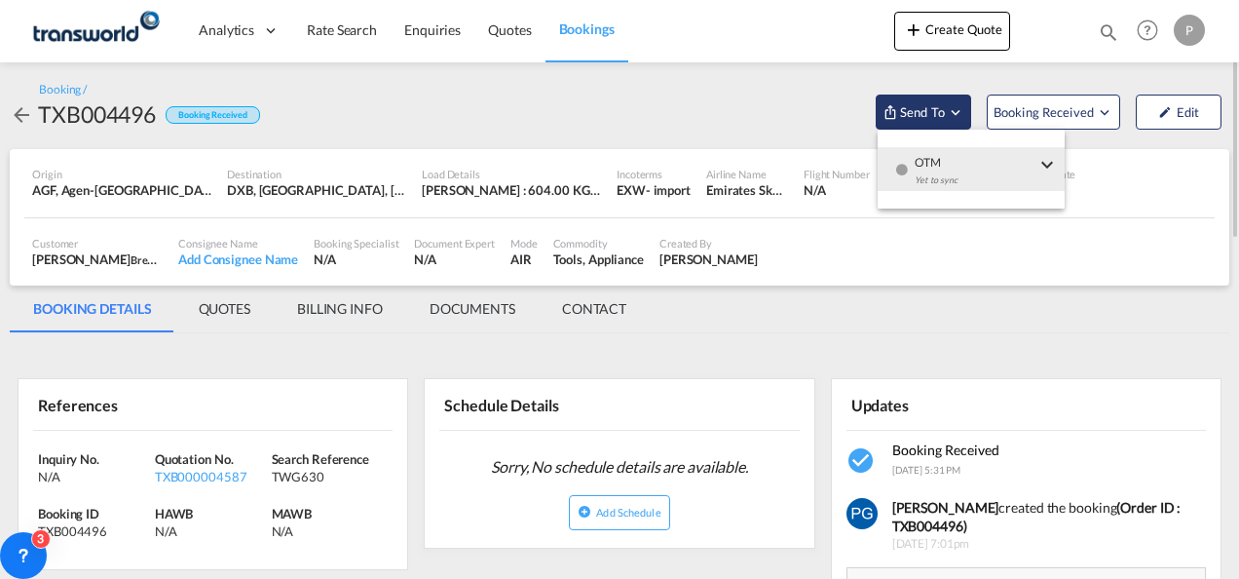
click at [923, 102] on md-backdrop at bounding box center [619, 289] width 1239 height 579
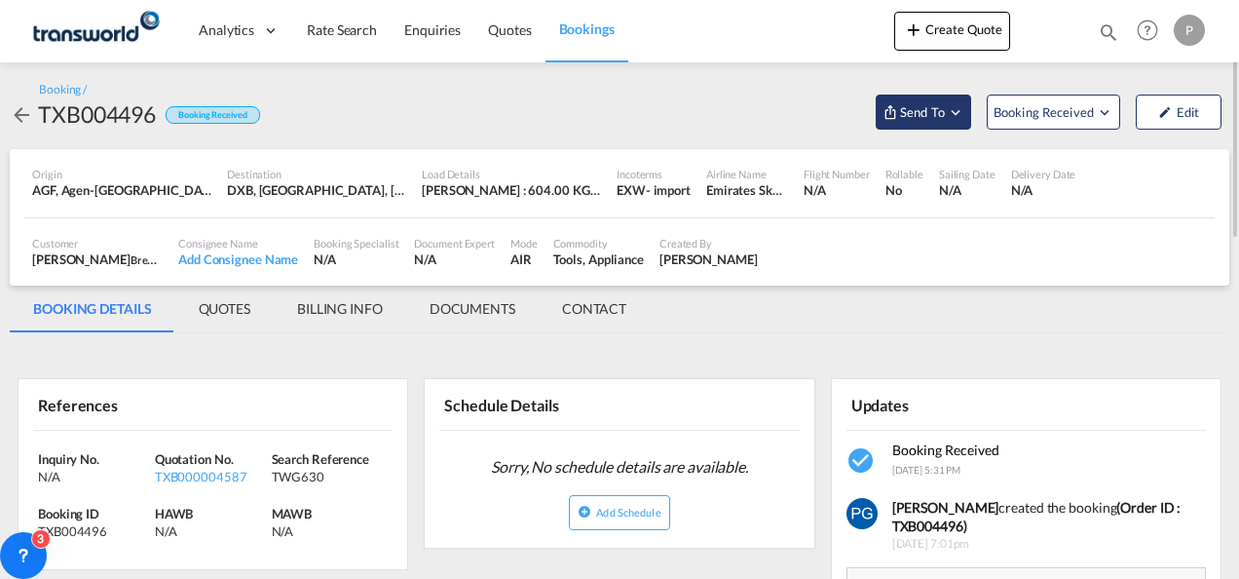
click at [923, 102] on span "Send To" at bounding box center [922, 111] width 49 height 19
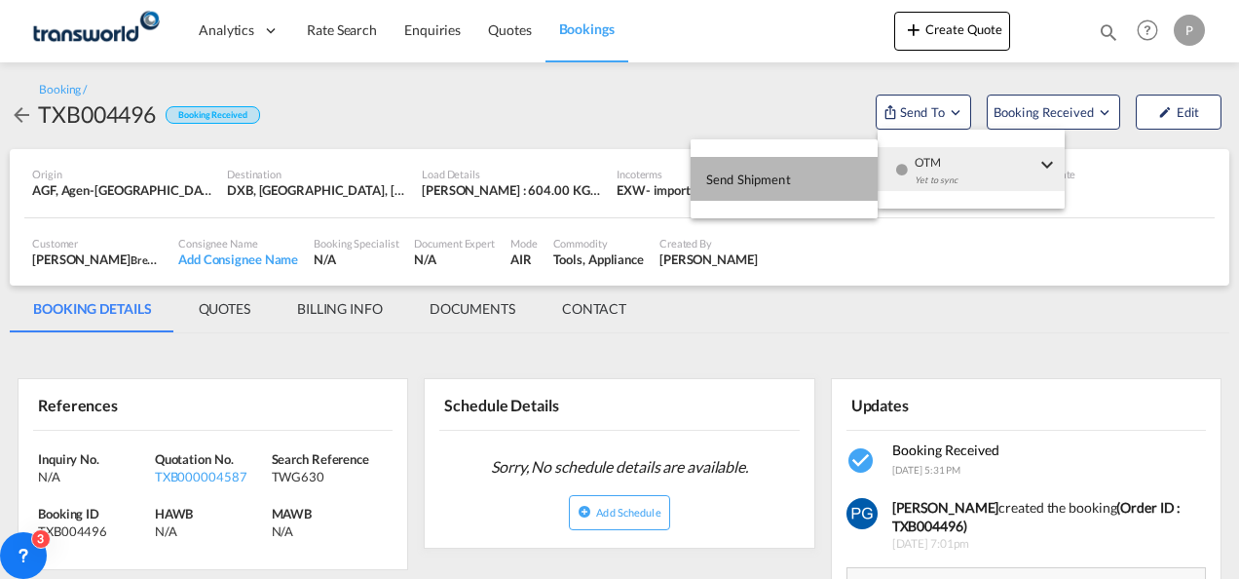
click at [787, 183] on span "Send Shipment" at bounding box center [748, 179] width 85 height 31
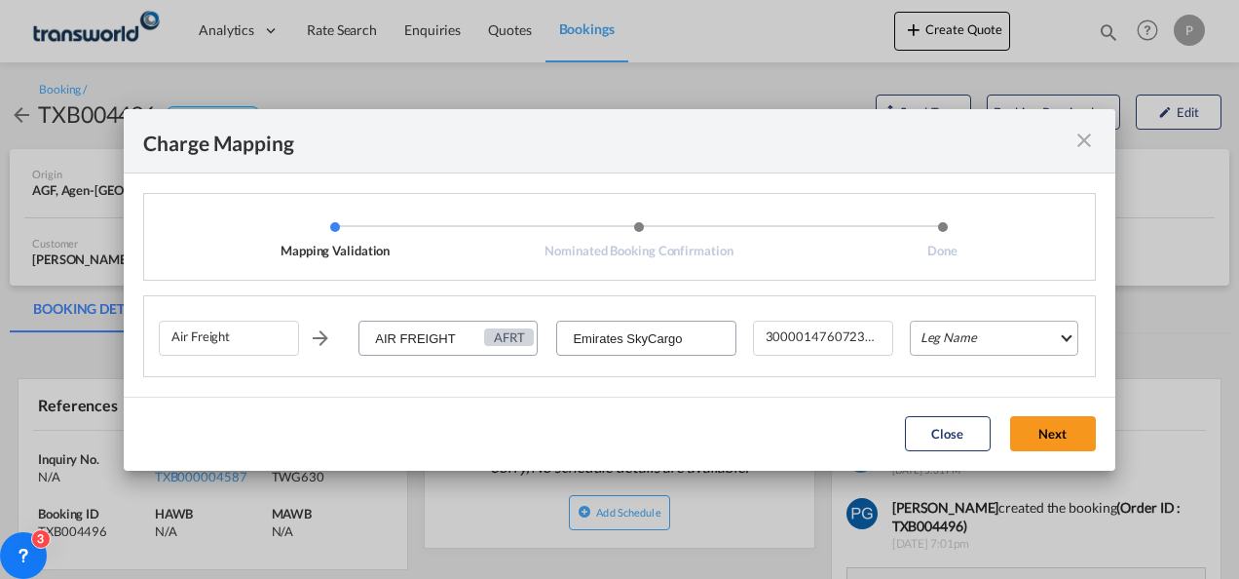
click at [949, 329] on md-select "Leg Name HANDLING ORIGIN HANDLING DESTINATION OTHERS TL PICK UP CUSTOMS ORIGIN …" at bounding box center [994, 337] width 169 height 35
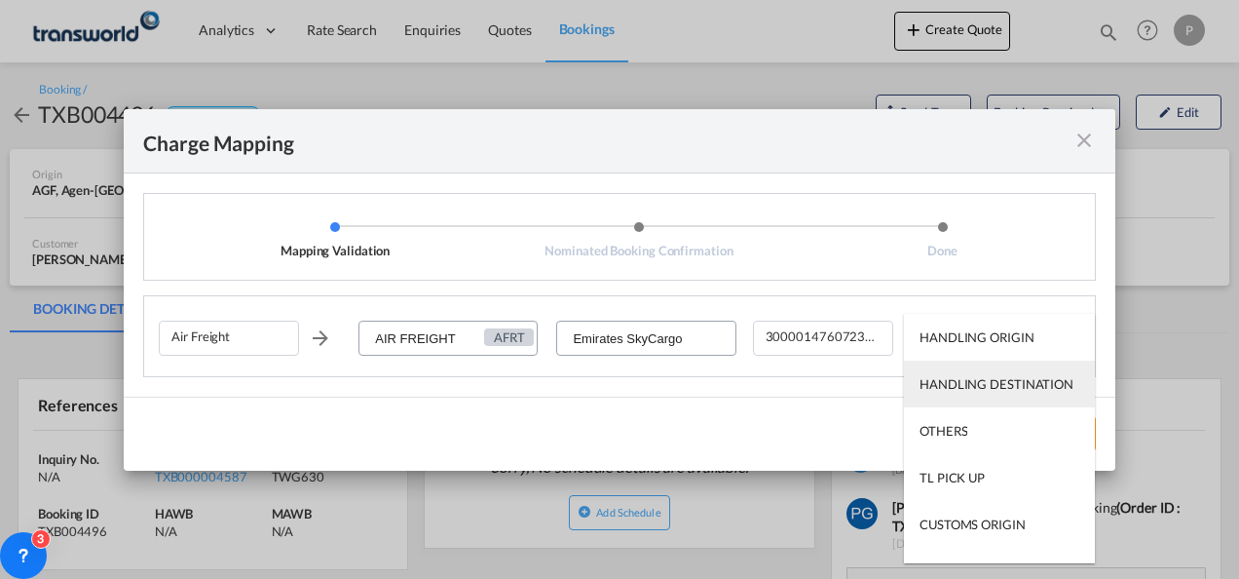
scroll to position [125, 0]
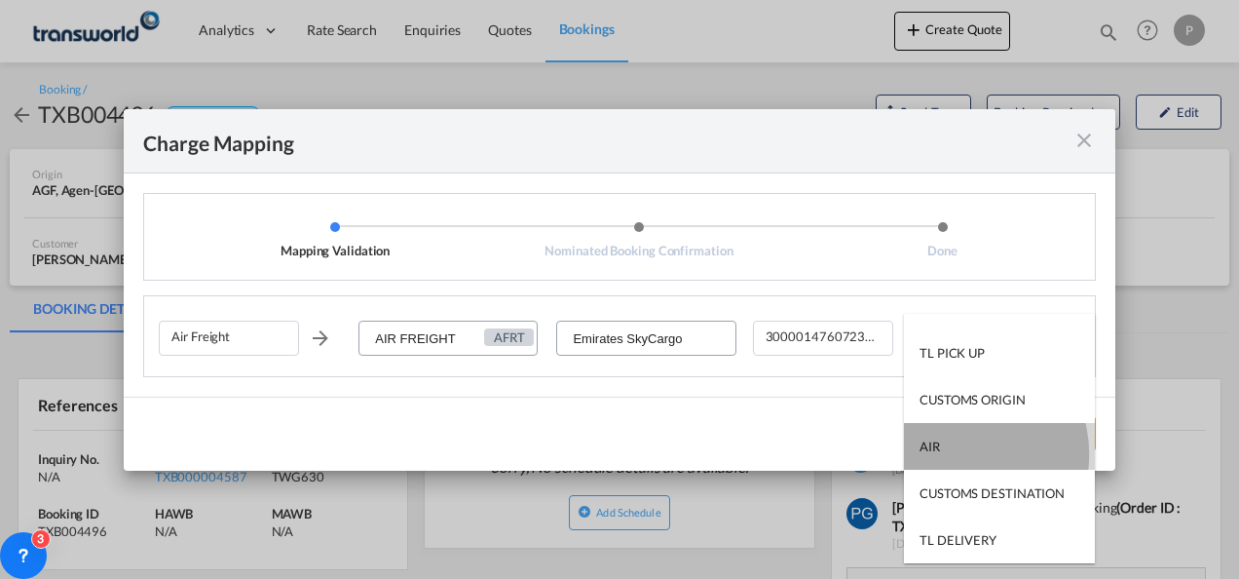
click at [955, 454] on md-option "AIR" at bounding box center [999, 446] width 191 height 47
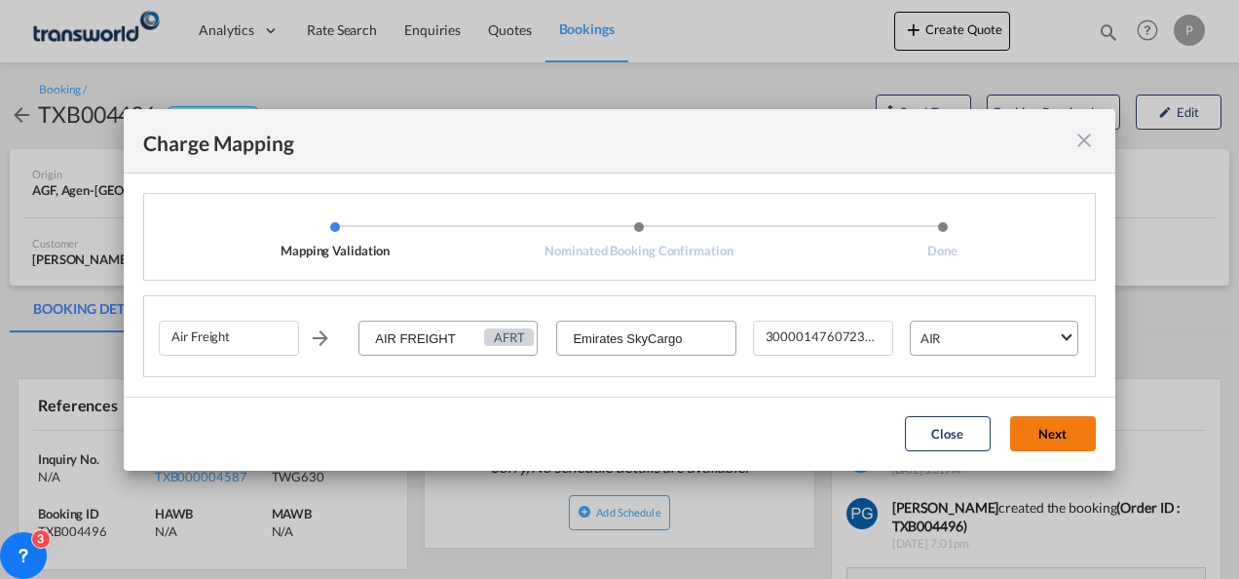
click at [1040, 419] on button "Next" at bounding box center [1053, 433] width 86 height 35
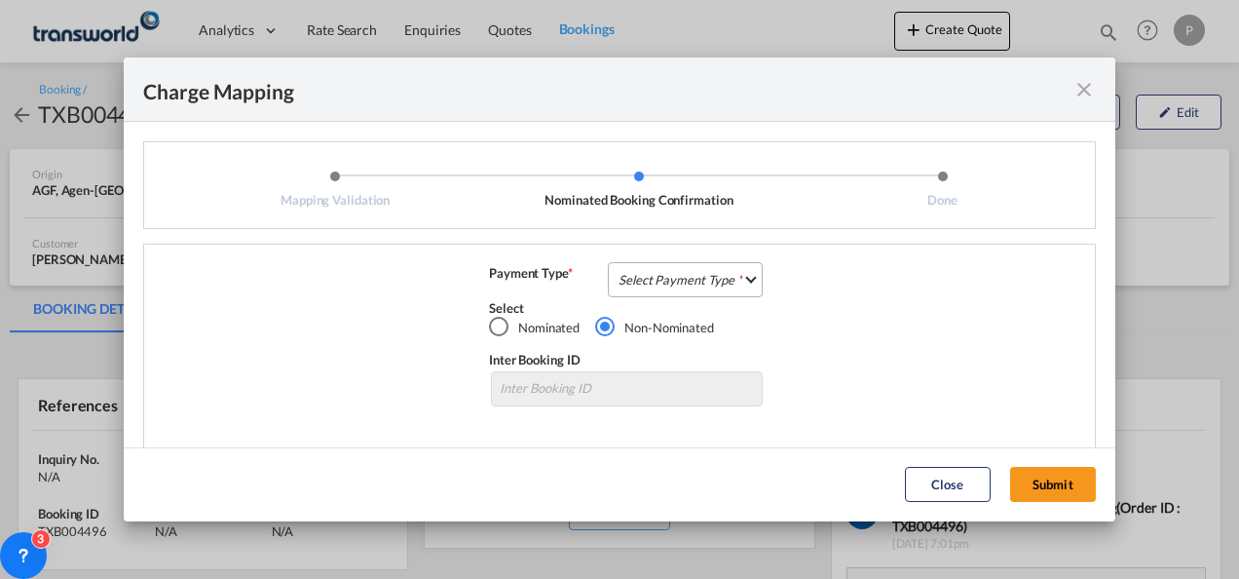
click at [713, 285] on md-select "Select Payment Type COLLECT PREPAID" at bounding box center [685, 279] width 155 height 35
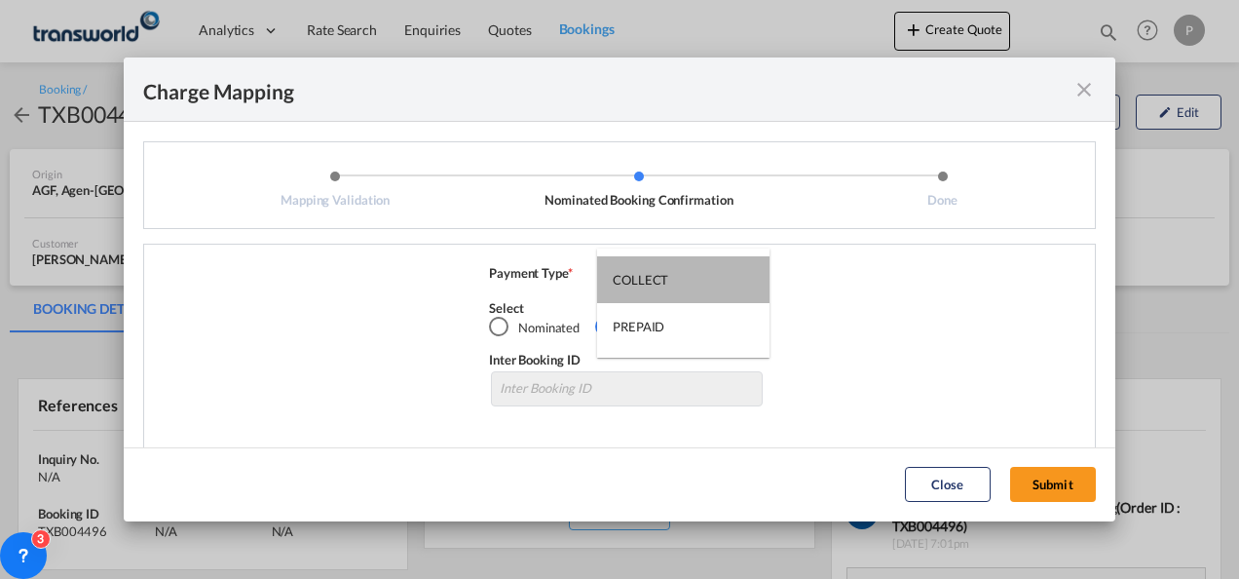
click at [713, 285] on md-option "COLLECT" at bounding box center [683, 279] width 172 height 47
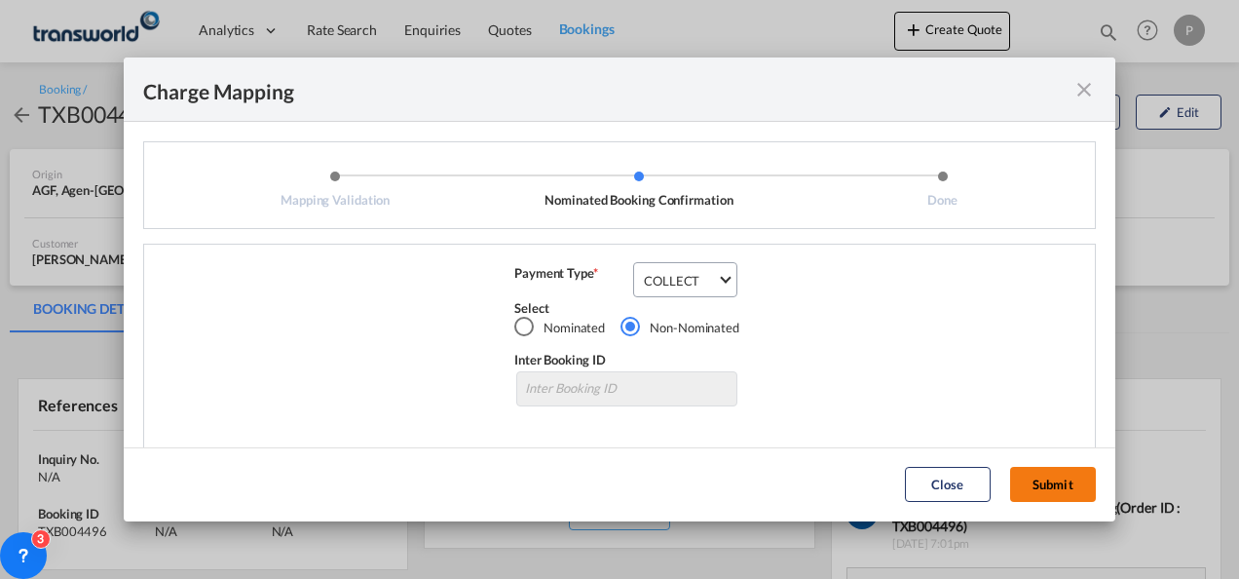
click at [1042, 485] on button "Submit" at bounding box center [1053, 484] width 86 height 35
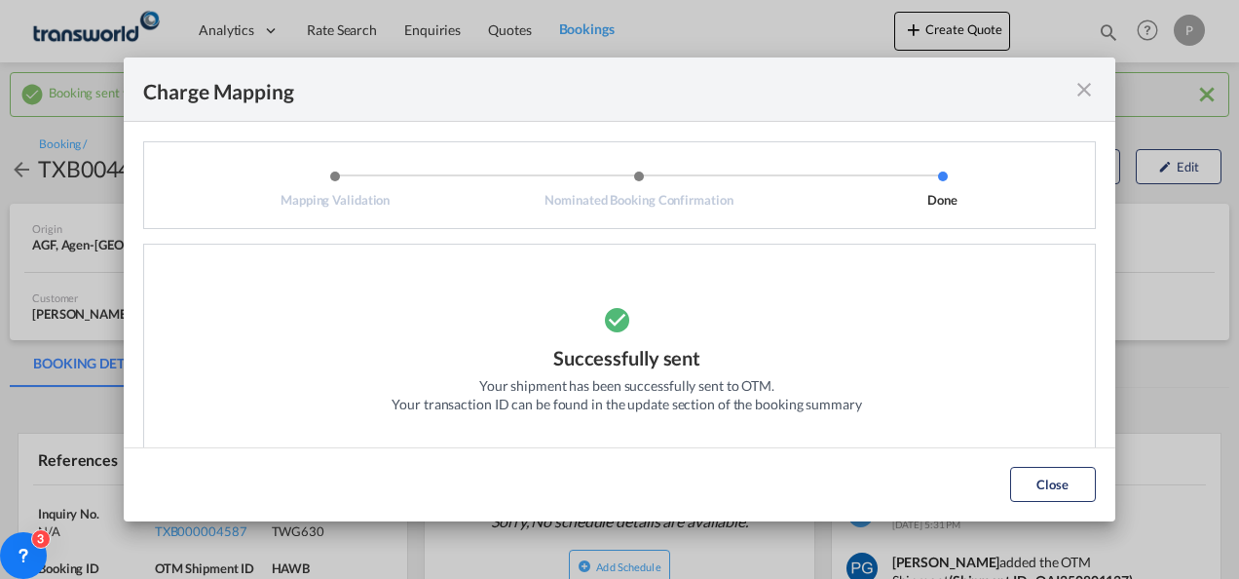
click at [1085, 94] on md-icon "icon-close fg-AAA8AD cursor" at bounding box center [1083, 89] width 23 height 23
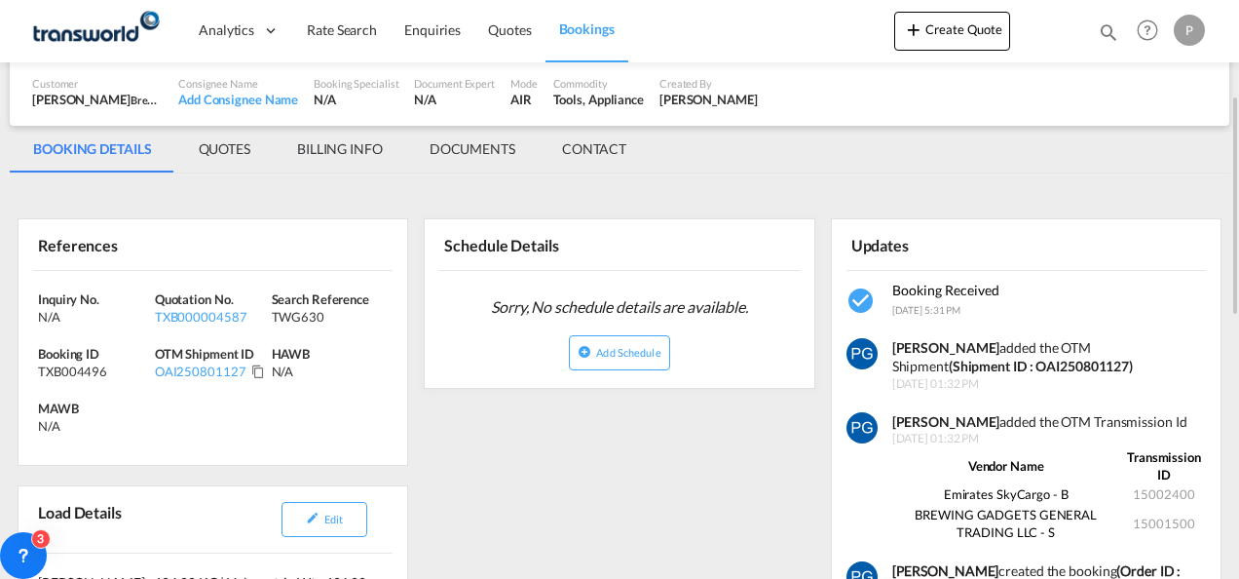
scroll to position [224, 0]
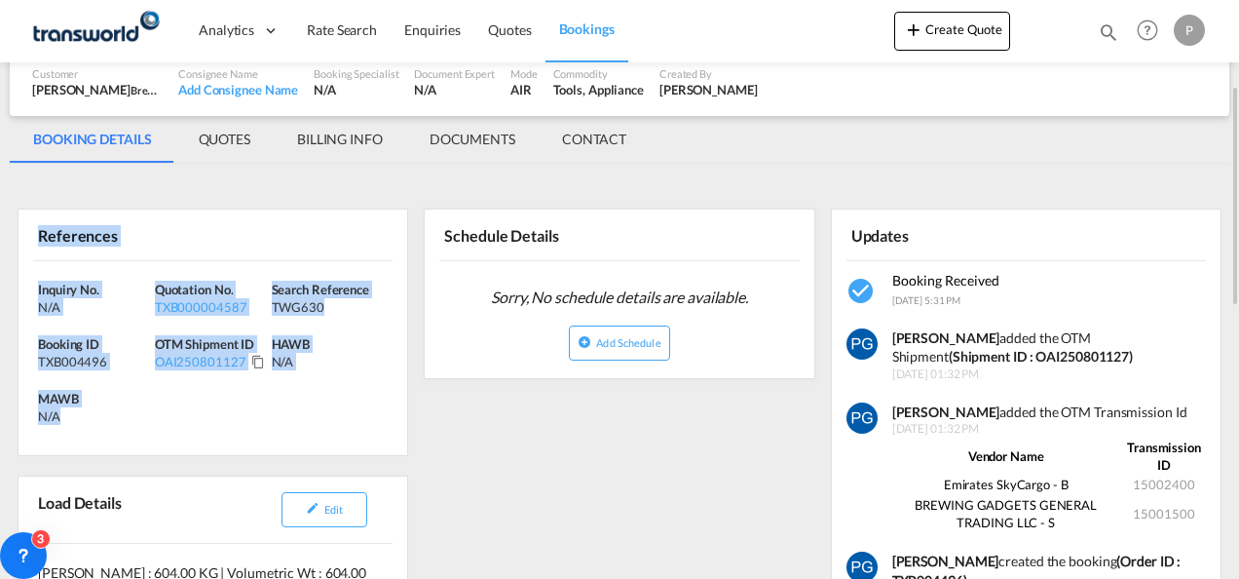
drag, startPoint x: 34, startPoint y: 231, endPoint x: 110, endPoint y: 431, distance: 214.6
click at [110, 431] on div "References Inquiry No. N/A Quotation No. TXB000004587 Search Reference TWG630 B…" at bounding box center [213, 331] width 391 height 247
copy div "References Inquiry No. N/A Quotation No. TXB000004587 Search Reference TWG630 B…"
